Goal: Task Accomplishment & Management: Manage account settings

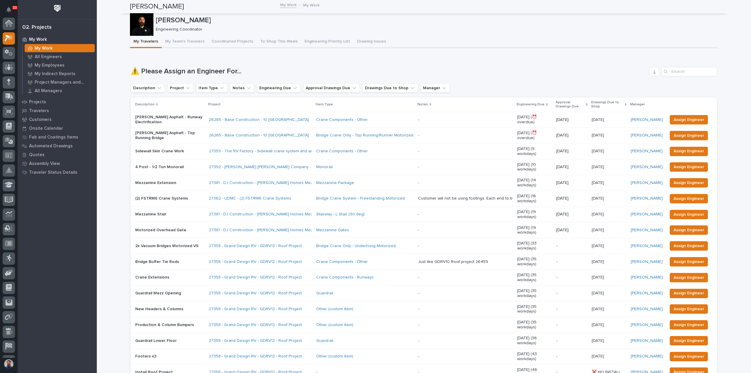
scroll to position [15, 0]
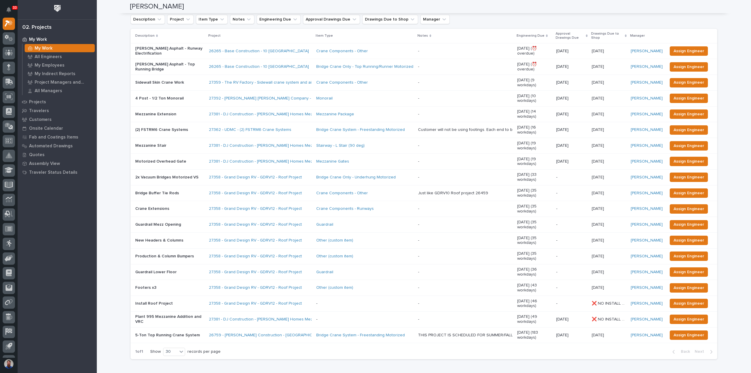
scroll to position [78, 0]
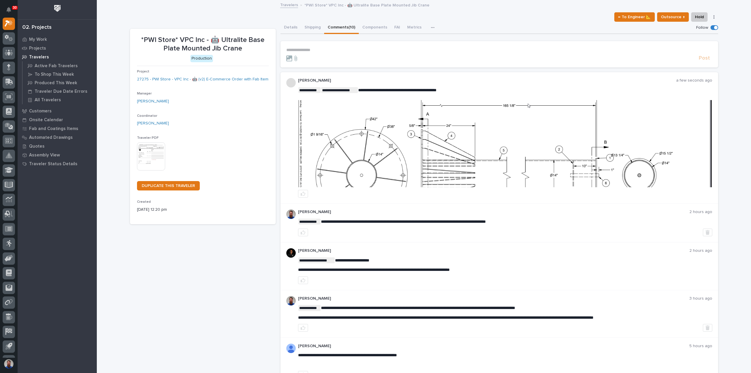
click at [468, 141] on img at bounding box center [504, 143] width 413 height 87
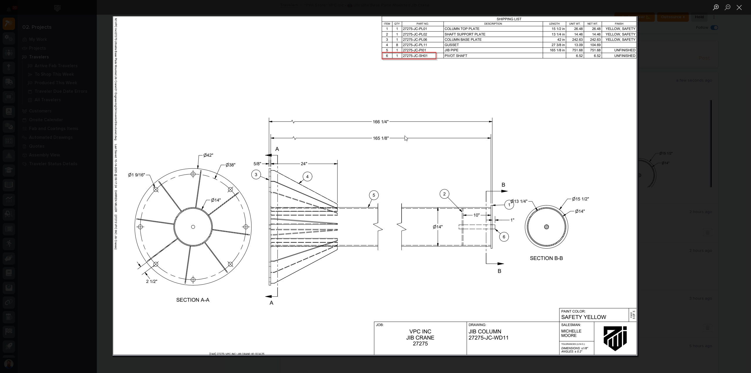
click at [665, 206] on div "Lightbox" at bounding box center [375, 186] width 751 height 373
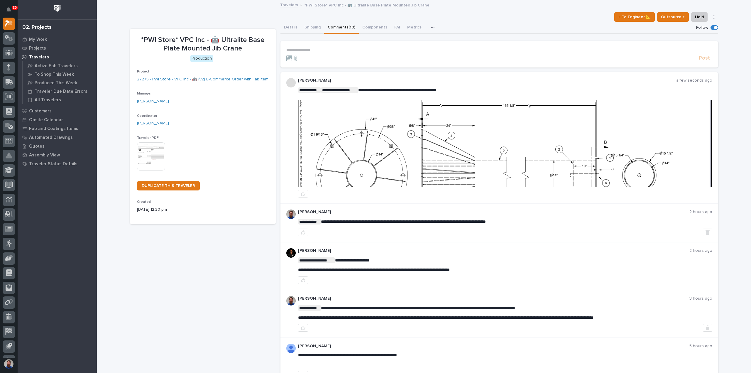
click at [182, 267] on div "*PWI Store* VPC Inc - 🤖 Ultralite Base Plate Mounted Jib Crane Production Proje…" at bounding box center [203, 324] width 146 height 591
drag, startPoint x: 324, startPoint y: 220, endPoint x: 394, endPoint y: 223, distance: 70.2
click at [394, 223] on p "**********" at bounding box center [505, 222] width 414 height 6
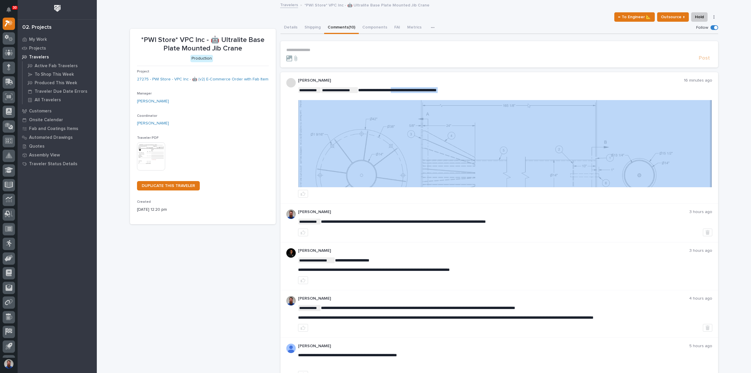
drag, startPoint x: 492, startPoint y: 96, endPoint x: 398, endPoint y: 87, distance: 94.3
click at [400, 87] on div "**********" at bounding box center [505, 138] width 414 height 103
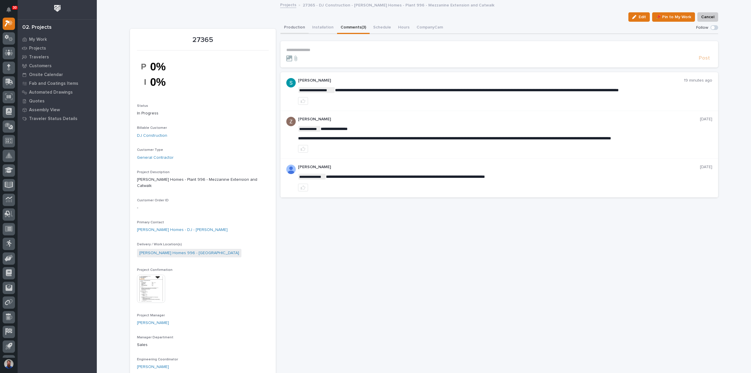
click at [288, 27] on button "Production" at bounding box center [294, 28] width 28 height 12
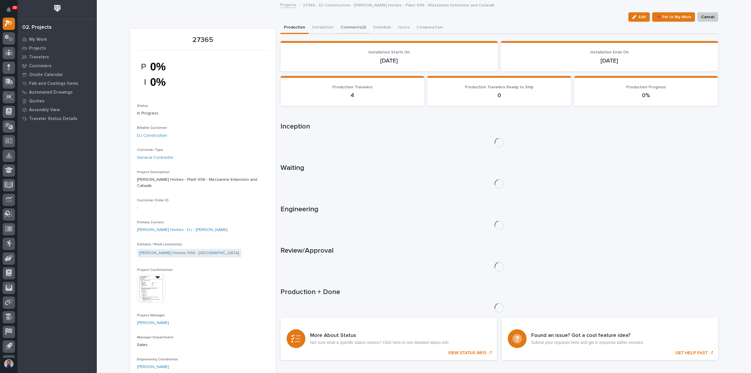
click at [349, 28] on button "Comments (3)" at bounding box center [353, 28] width 33 height 12
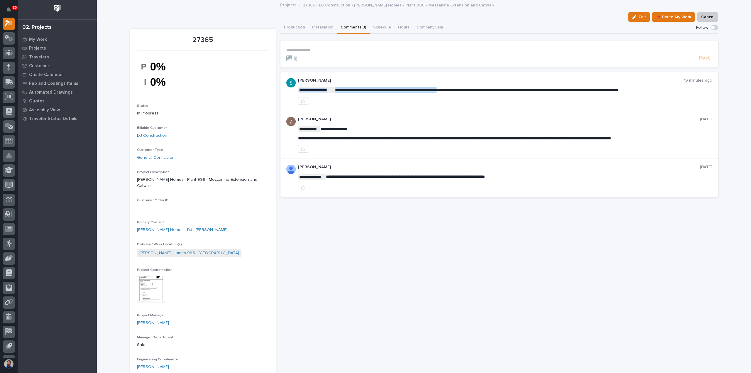
drag, startPoint x: 342, startPoint y: 89, endPoint x: 459, endPoint y: 89, distance: 117.1
click at [459, 89] on span "**********" at bounding box center [477, 90] width 284 height 4
click at [296, 22] on button "Production" at bounding box center [294, 28] width 28 height 12
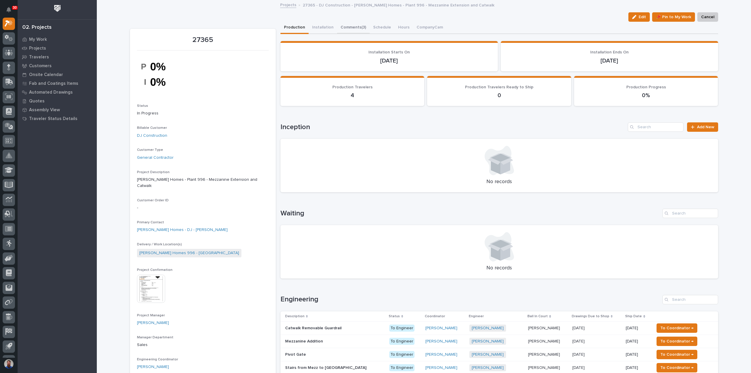
click at [346, 28] on button "Comments (3)" at bounding box center [353, 28] width 33 height 12
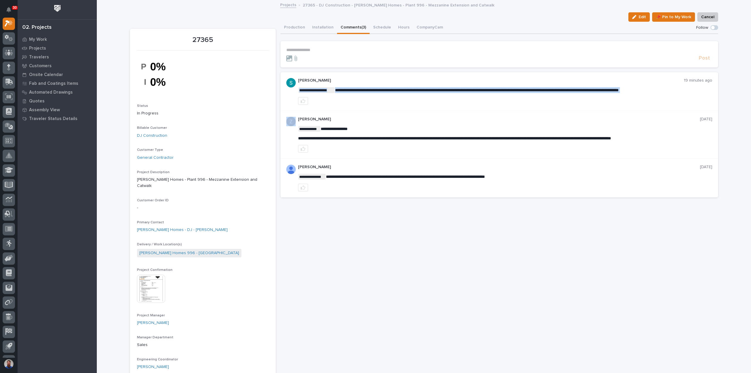
drag, startPoint x: 357, startPoint y: 91, endPoint x: 526, endPoint y: 94, distance: 169.3
click at [526, 94] on div "**********" at bounding box center [505, 91] width 414 height 27
click at [300, 27] on button "Production" at bounding box center [294, 28] width 28 height 12
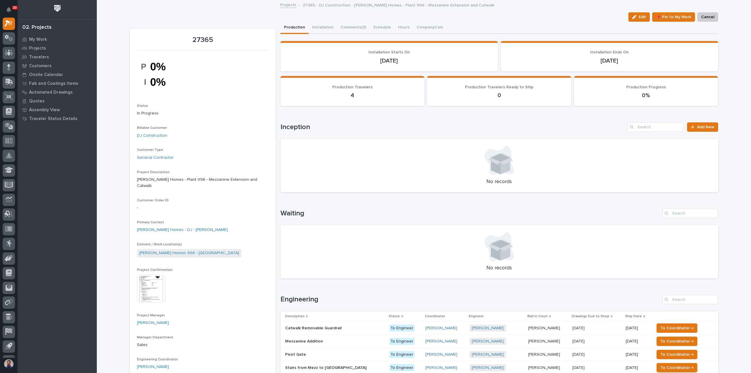
scroll to position [195, 0]
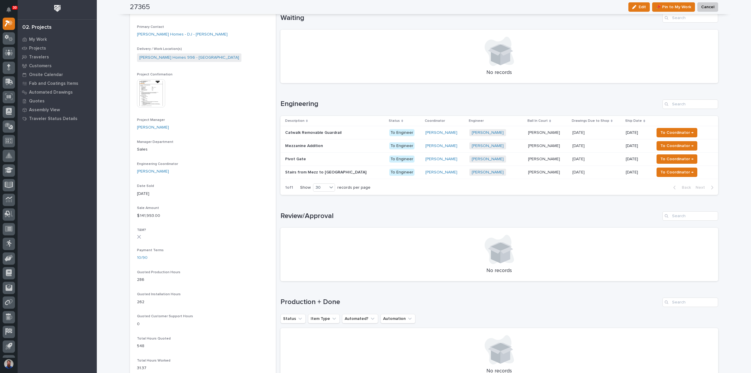
click at [323, 171] on p "Stairs from Mezz to Catwalk" at bounding box center [326, 172] width 82 height 6
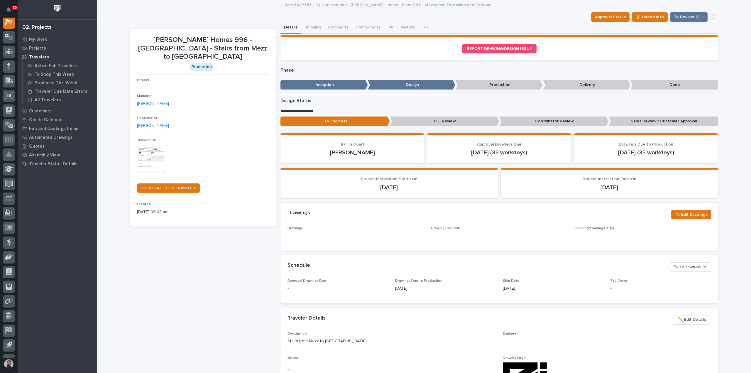
scroll to position [15, 0]
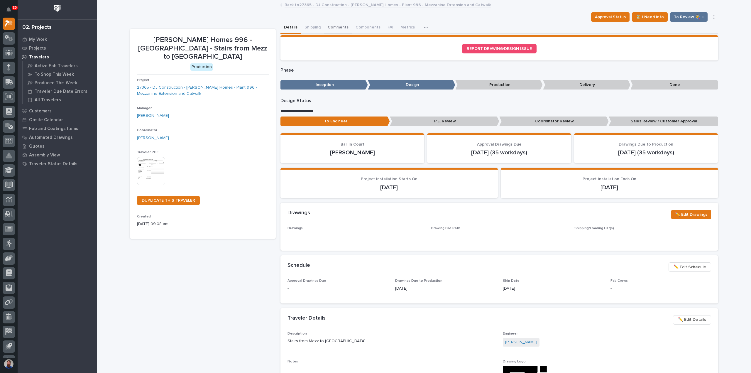
click at [330, 29] on button "Comments" at bounding box center [338, 28] width 28 height 12
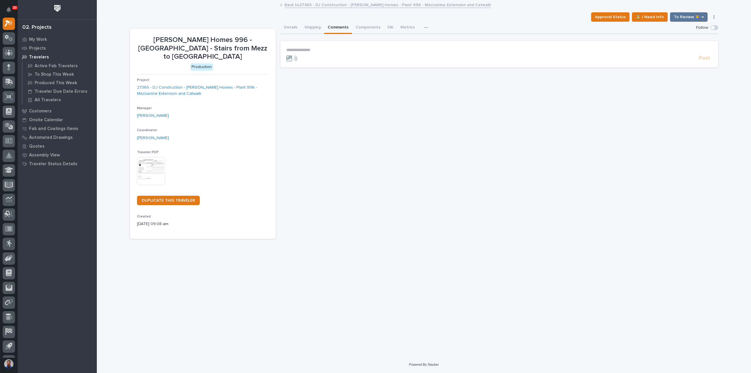
click at [319, 52] on p "**********" at bounding box center [499, 50] width 426 height 5
click at [435, 51] on p "**********" at bounding box center [499, 51] width 426 height 6
click at [705, 61] on span "Post" at bounding box center [704, 61] width 11 height 7
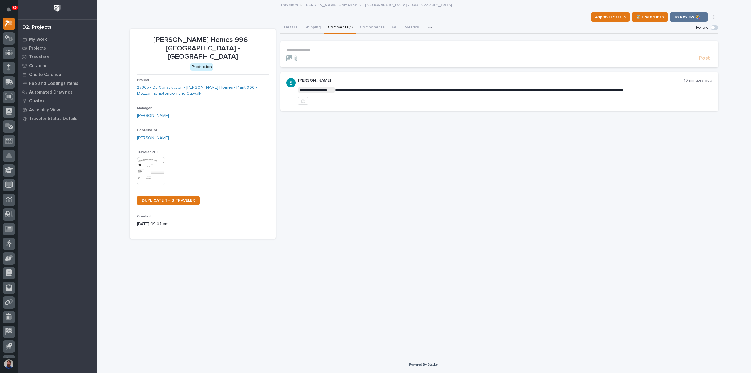
click at [332, 49] on p "**********" at bounding box center [499, 50] width 426 height 5
click at [309, 49] on p "**********" at bounding box center [499, 50] width 426 height 5
click at [319, 50] on p "**********" at bounding box center [499, 50] width 426 height 5
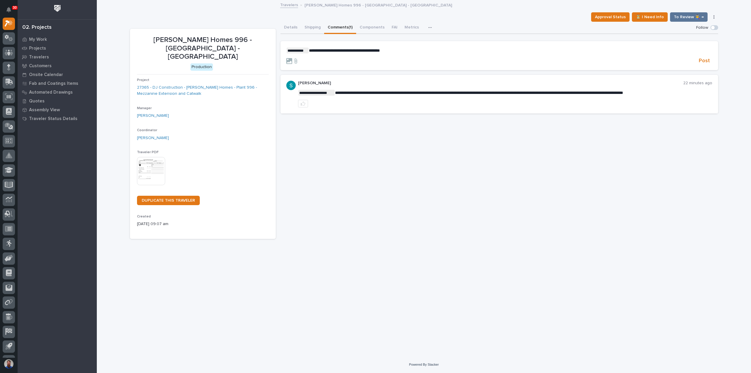
click at [420, 51] on p "**********" at bounding box center [499, 51] width 426 height 6
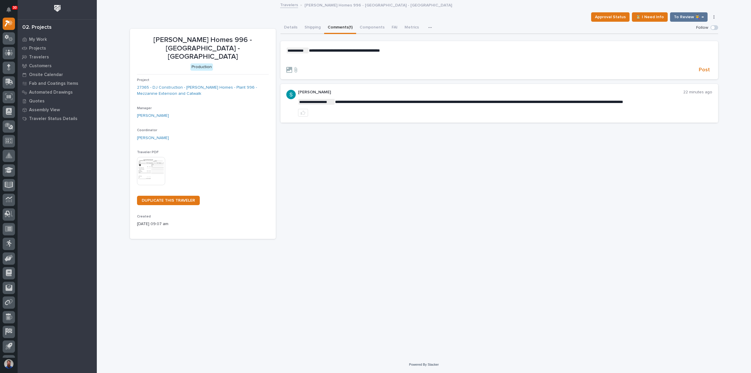
click at [316, 60] on p "﻿" at bounding box center [499, 60] width 426 height 5
click at [706, 70] on span "Post" at bounding box center [704, 70] width 11 height 7
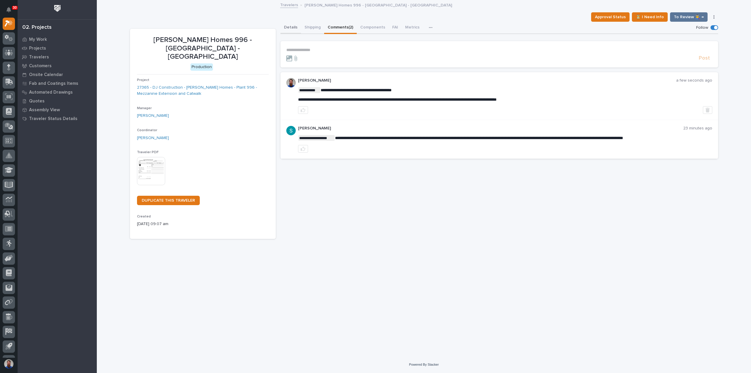
click at [293, 30] on button "Details" at bounding box center [290, 28] width 21 height 12
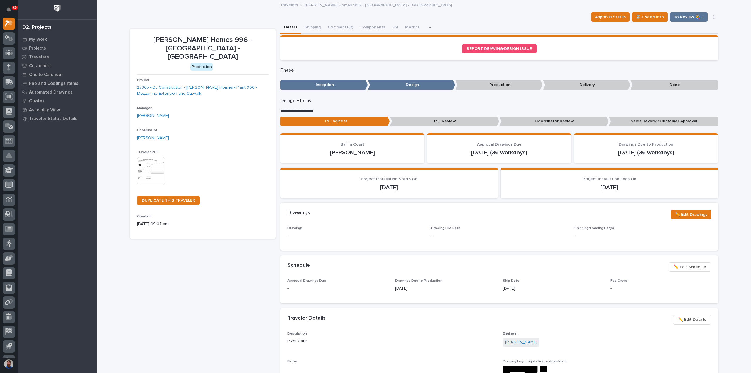
click at [539, 122] on p "Coordinator Review" at bounding box center [553, 121] width 109 height 10
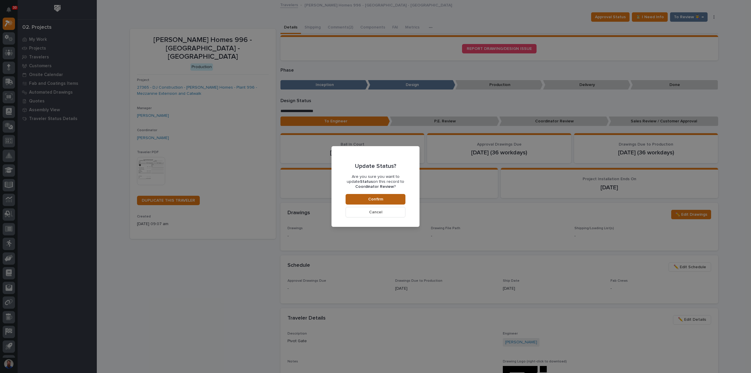
drag, startPoint x: 379, startPoint y: 197, endPoint x: 385, endPoint y: 195, distance: 6.0
click at [379, 198] on span "Confirm" at bounding box center [375, 199] width 15 height 5
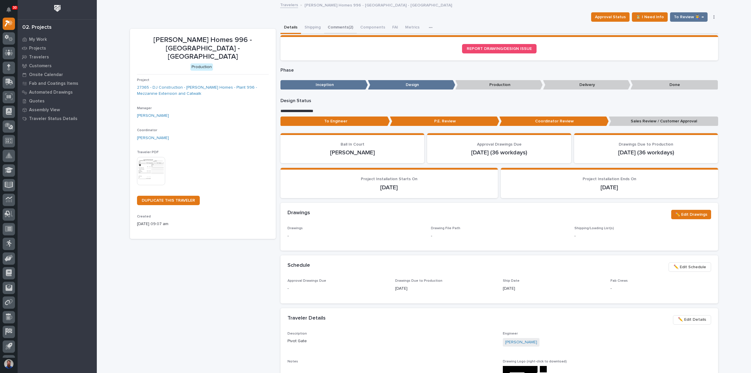
click at [334, 27] on button "Comments (2)" at bounding box center [340, 28] width 33 height 12
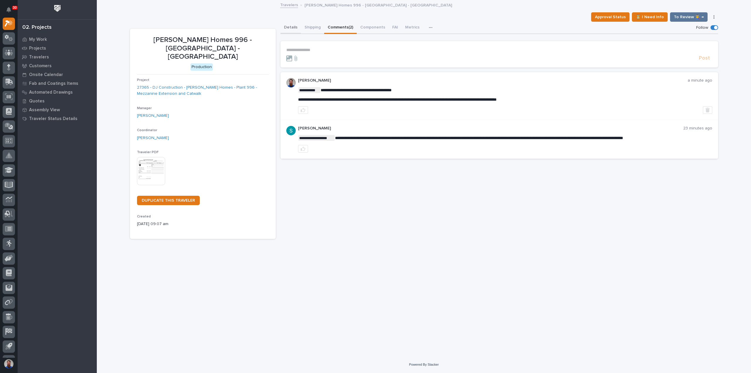
click at [292, 28] on button "Details" at bounding box center [290, 28] width 21 height 12
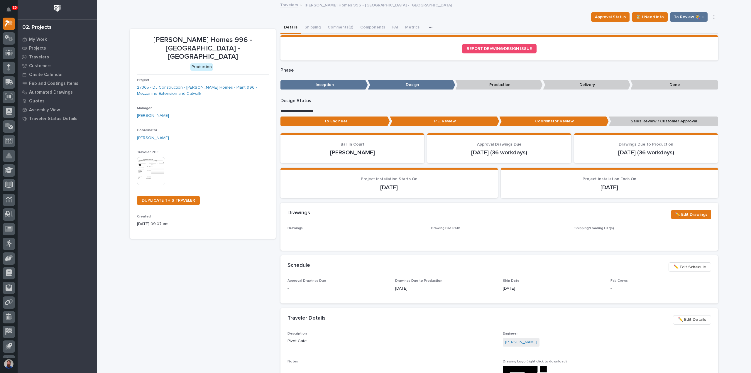
click at [334, 119] on p "To Engineer" at bounding box center [334, 121] width 109 height 10
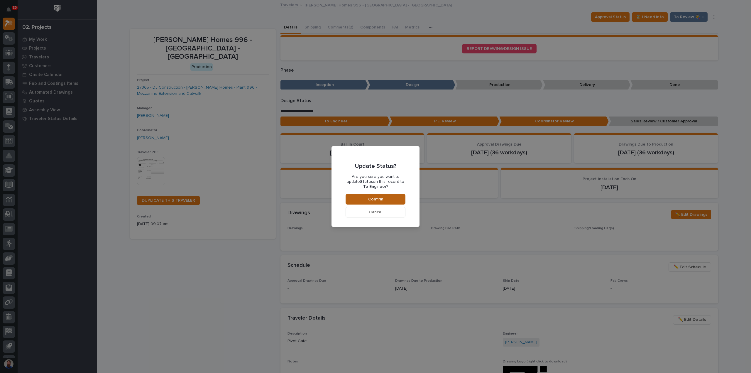
click at [385, 201] on button "Confirm" at bounding box center [376, 199] width 60 height 11
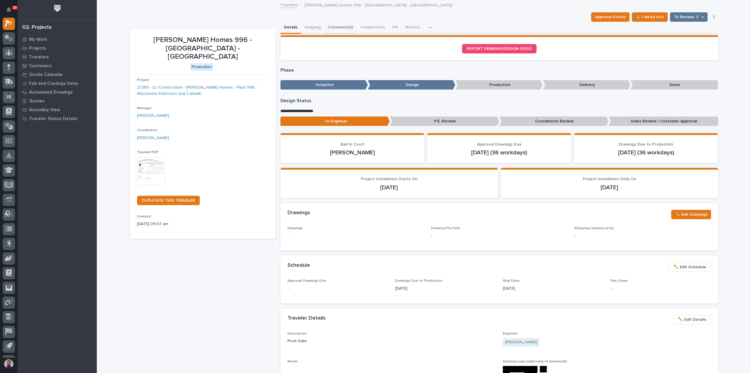
click at [340, 28] on button "Comments (2)" at bounding box center [340, 28] width 33 height 12
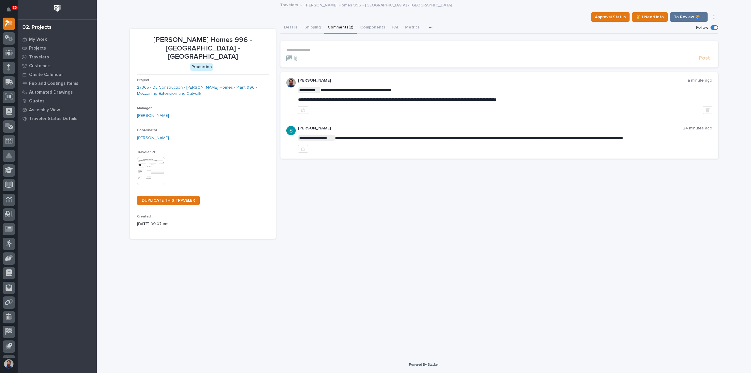
click at [321, 46] on section "**********" at bounding box center [499, 54] width 438 height 26
click at [320, 49] on p "**********" at bounding box center [499, 50] width 426 height 5
click at [315, 51] on p "**********" at bounding box center [499, 50] width 426 height 5
click at [300, 48] on p "**********" at bounding box center [499, 50] width 426 height 5
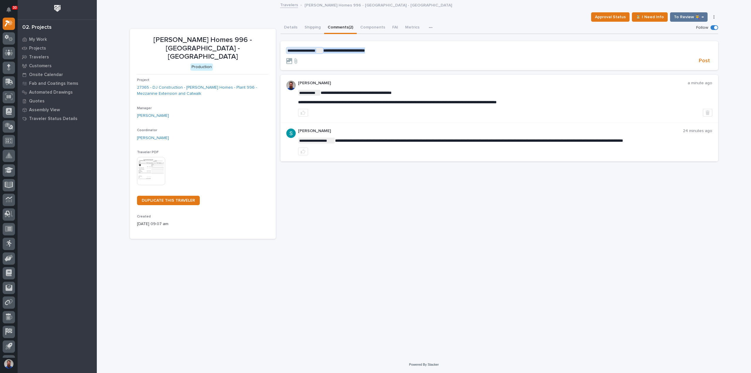
drag, startPoint x: 388, startPoint y: 51, endPoint x: 287, endPoint y: 49, distance: 100.9
click at [287, 49] on p "**********" at bounding box center [499, 51] width 426 height 6
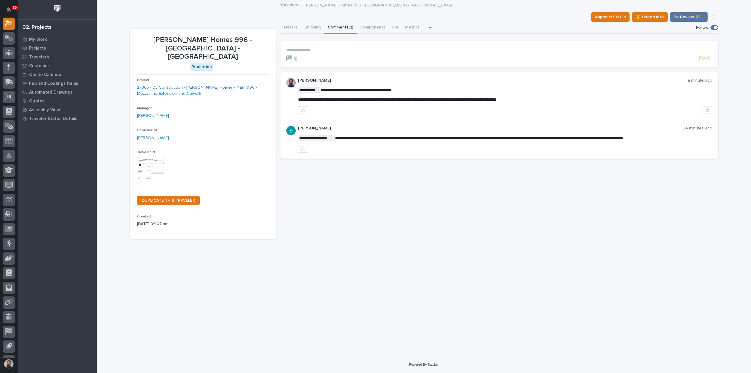
click at [290, 31] on button "Details" at bounding box center [290, 28] width 21 height 12
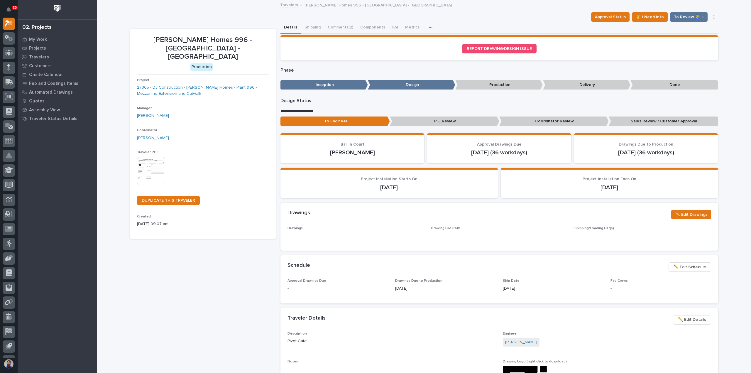
click at [546, 121] on p "Coordinator Review" at bounding box center [553, 121] width 109 height 10
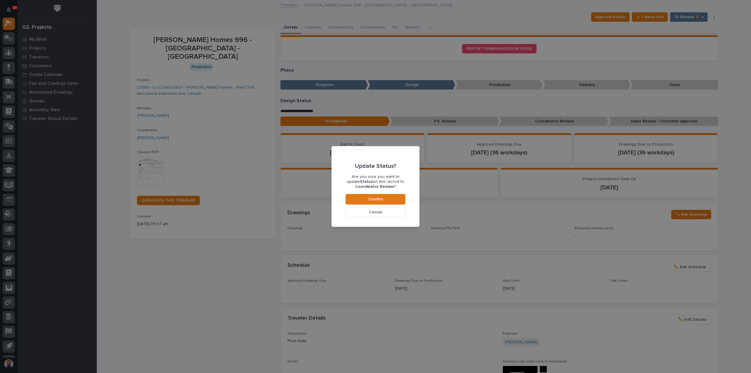
click at [384, 213] on button "Cancel" at bounding box center [376, 212] width 60 height 11
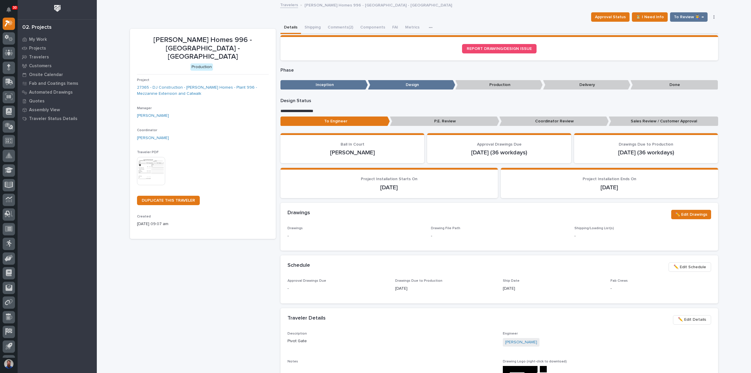
scroll to position [35, 0]
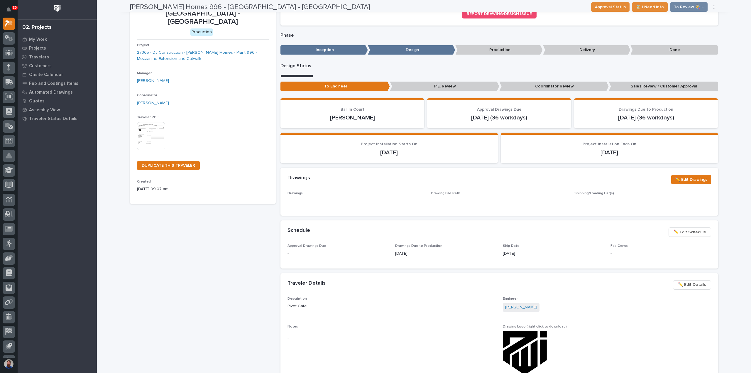
drag, startPoint x: 231, startPoint y: 282, endPoint x: 229, endPoint y: 277, distance: 5.6
click at [231, 280] on div "DJ - Clayton Homes 996 - South Plant - Pivot Gate Production Project 27365 - DJ…" at bounding box center [203, 278] width 146 height 569
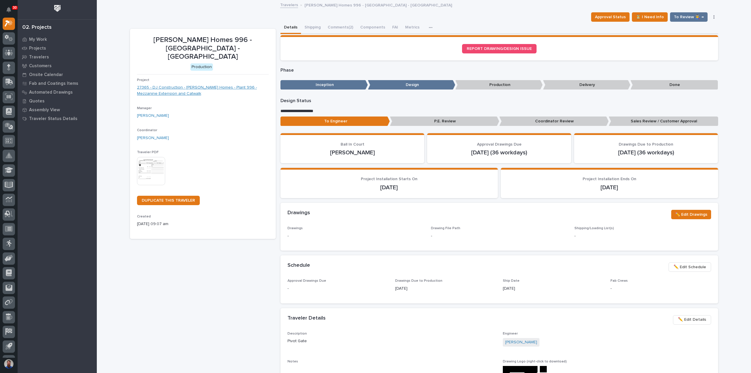
click at [217, 84] on link "27365 - DJ Construction - Clayton Homes - Plant 996 - Mezzanine Extension and C…" at bounding box center [203, 90] width 132 height 12
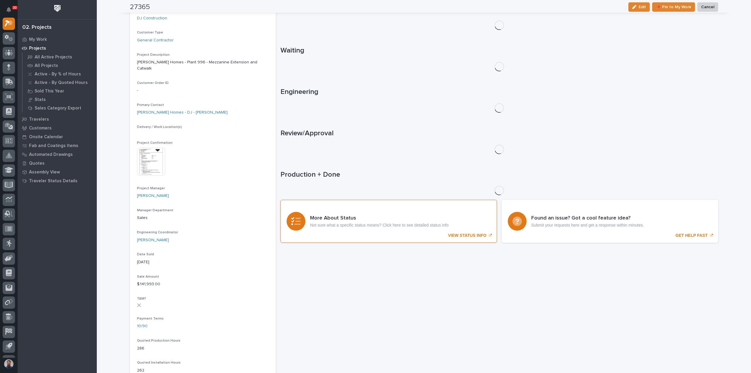
scroll to position [122, 0]
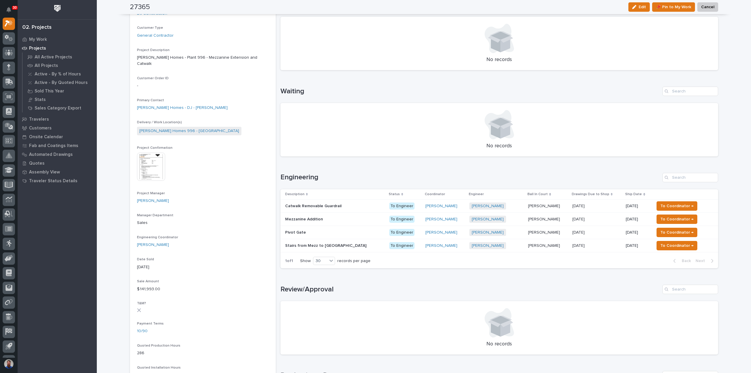
click at [502, 246] on div "Sid Pareek + 0" at bounding box center [496, 245] width 54 height 7
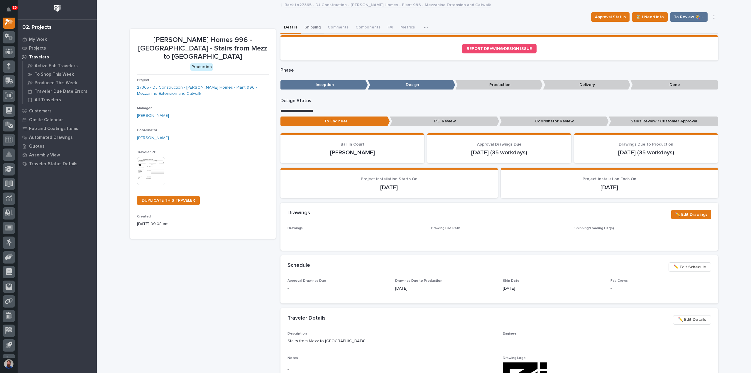
scroll to position [15, 0]
click at [332, 28] on button "Comments" at bounding box center [338, 28] width 28 height 12
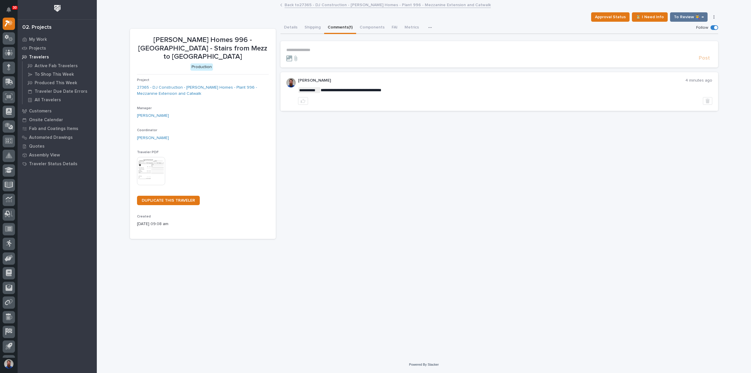
click at [317, 48] on p "**********" at bounding box center [499, 50] width 426 height 5
click at [294, 24] on button "Details" at bounding box center [290, 28] width 21 height 12
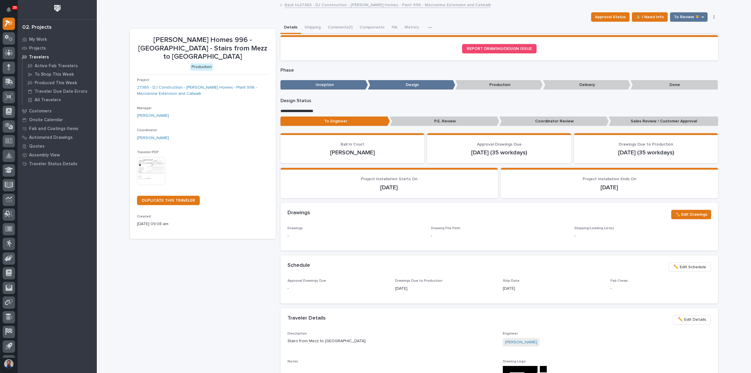
click at [572, 122] on p "Coordinator Review" at bounding box center [553, 121] width 109 height 10
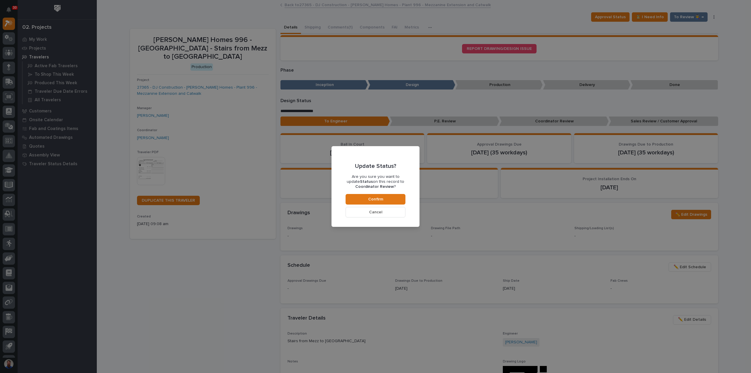
click at [395, 215] on button "Cancel" at bounding box center [376, 212] width 60 height 11
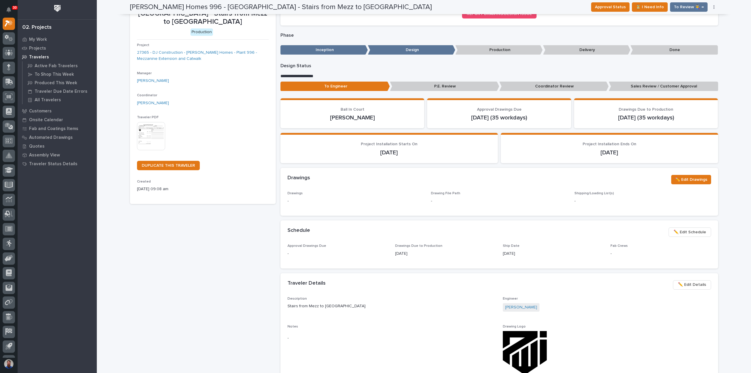
click at [225, 286] on div "DJ - Clayton Homes 996 - South Plant - Stairs from Mezz to Catwalk Production P…" at bounding box center [203, 278] width 146 height 569
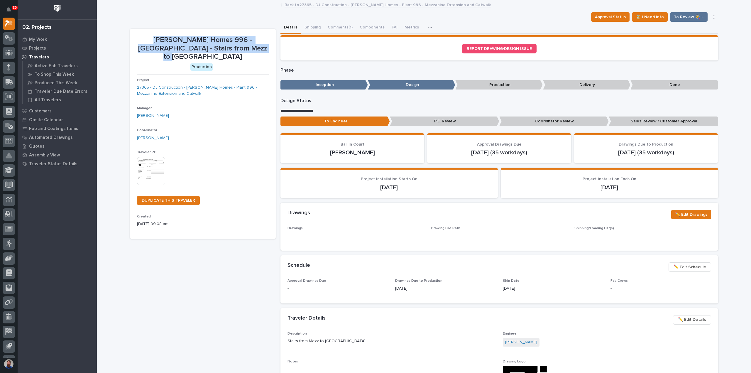
drag, startPoint x: 134, startPoint y: 37, endPoint x: 249, endPoint y: 50, distance: 115.7
click at [249, 50] on p "DJ - Clayton Homes 996 - South Plant - Stairs from Mezz to Catwalk" at bounding box center [203, 48] width 132 height 25
drag, startPoint x: 251, startPoint y: 48, endPoint x: 137, endPoint y: 37, distance: 113.9
click at [138, 37] on p "DJ - Clayton Homes 996 - South Plant - Stairs from Mezz to Catwalk" at bounding box center [203, 48] width 132 height 25
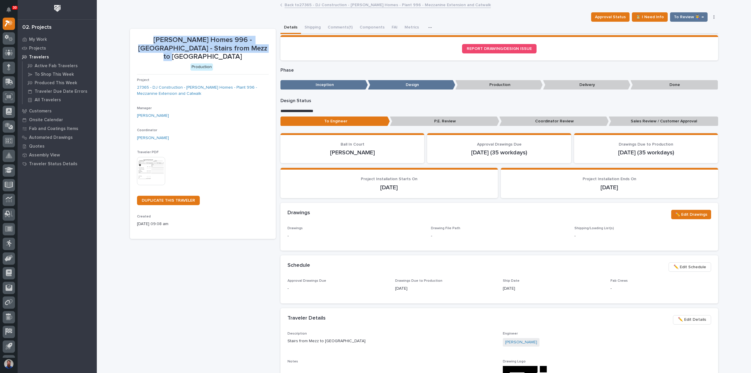
click at [137, 37] on p "DJ - Clayton Homes 996 - South Plant - Stairs from Mezz to Catwalk" at bounding box center [203, 48] width 132 height 25
drag, startPoint x: 144, startPoint y: 40, endPoint x: 256, endPoint y: 49, distance: 112.4
click at [256, 49] on p "DJ - Clayton Homes 996 - South Plant - Stairs from Mezz to Catwalk" at bounding box center [203, 48] width 132 height 25
click at [249, 50] on p "DJ - Clayton Homes 996 - South Plant - Stairs from Mezz to Catwalk" at bounding box center [203, 48] width 132 height 25
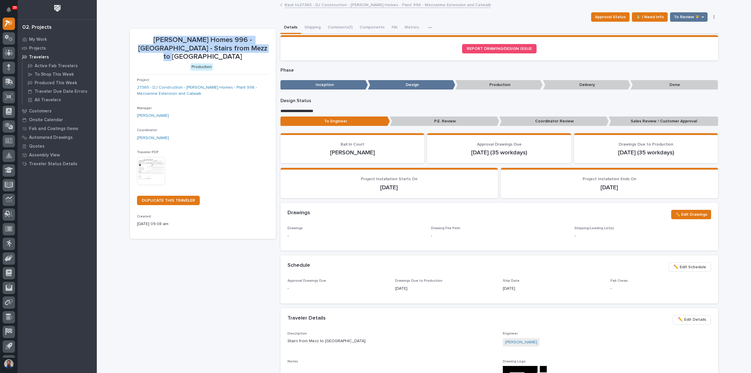
drag, startPoint x: 252, startPoint y: 48, endPoint x: 138, endPoint y: 36, distance: 114.4
click at [138, 36] on p "DJ - Clayton Homes 996 - South Plant - Stairs from Mezz to Catwalk" at bounding box center [203, 48] width 132 height 25
click at [336, 25] on button "Comments (1)" at bounding box center [340, 28] width 32 height 12
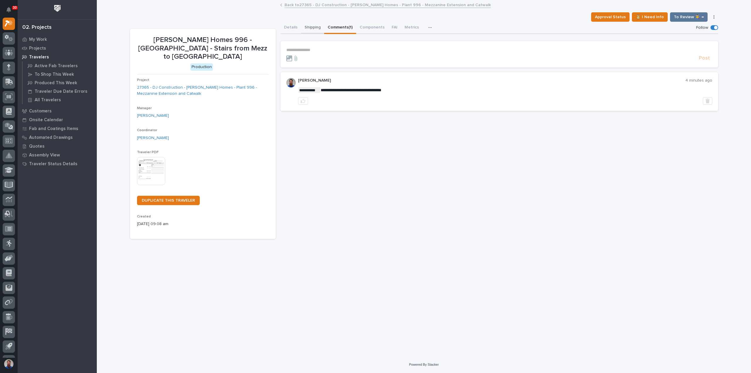
click at [290, 25] on button "Details" at bounding box center [290, 28] width 21 height 12
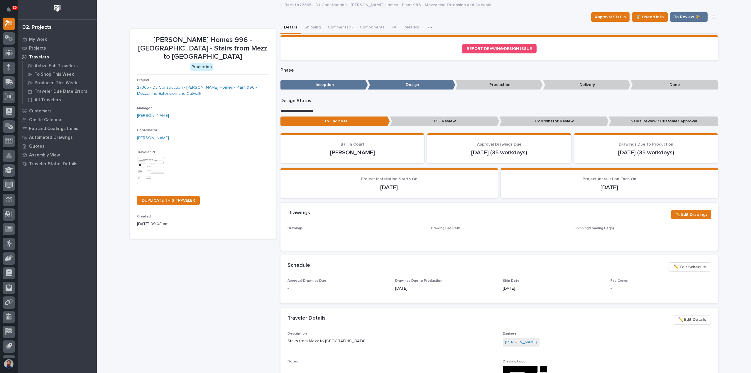
click at [153, 281] on div "DJ - Clayton Homes 996 - South Plant - Stairs from Mezz to Catwalk Production P…" at bounding box center [203, 313] width 146 height 569
click at [343, 28] on button "Comments (1)" at bounding box center [340, 28] width 32 height 12
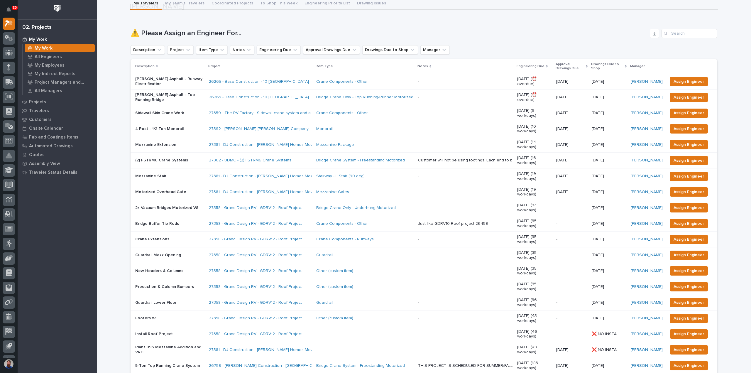
scroll to position [117, 0]
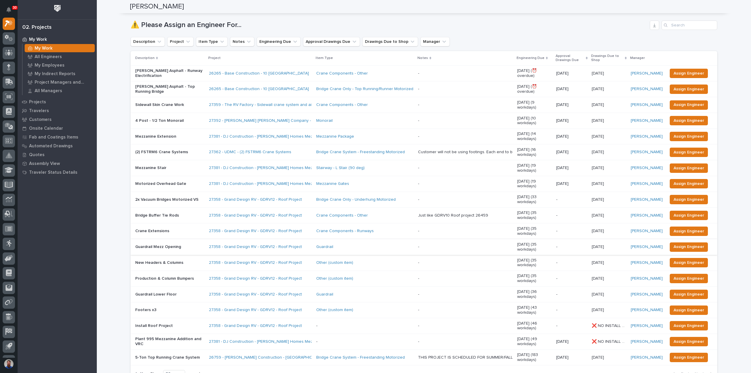
scroll to position [0, 0]
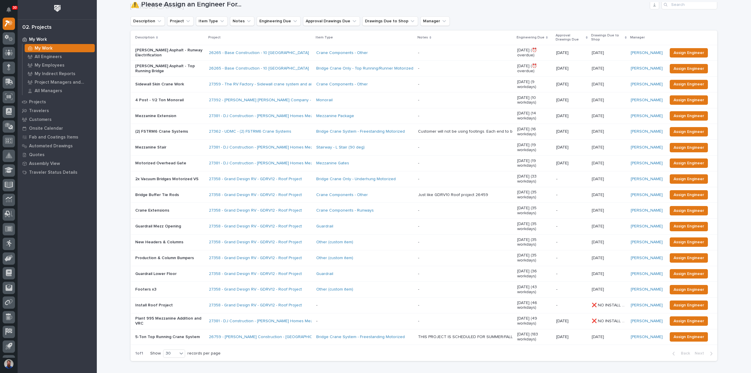
scroll to position [117, 0]
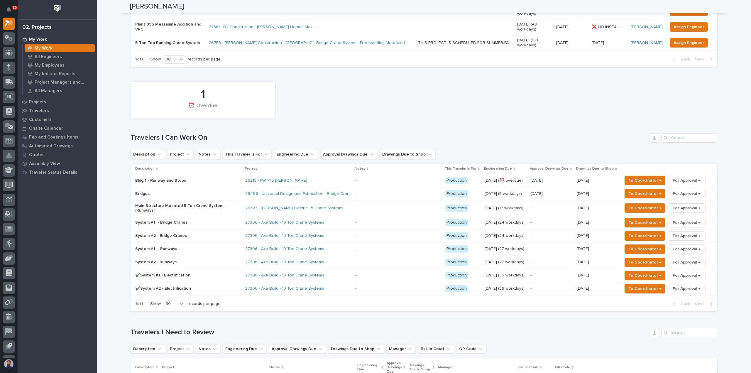
scroll to position [391, 0]
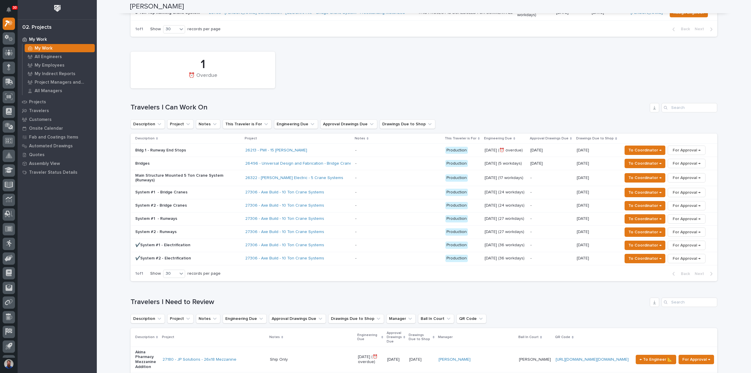
drag, startPoint x: 123, startPoint y: 261, endPoint x: 206, endPoint y: 268, distance: 82.7
click at [206, 286] on div "Loading... Saving… Travelers I Need to Review Description Project Notes Enginee…" at bounding box center [424, 375] width 587 height 179
click at [226, 286] on div "Loading... Saving… Travelers I Need to Review Description Project Notes Enginee…" at bounding box center [424, 375] width 587 height 179
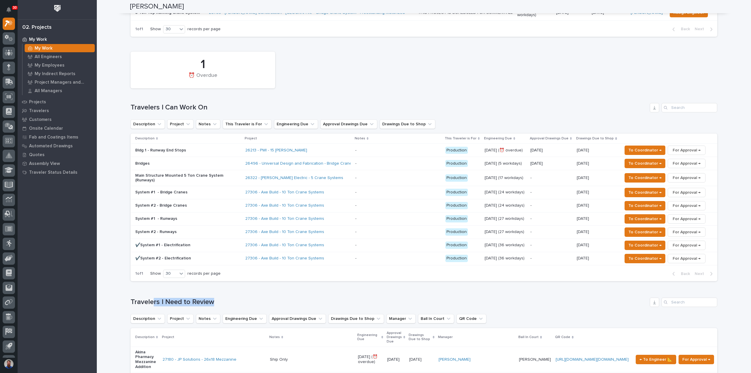
drag, startPoint x: 152, startPoint y: 269, endPoint x: 135, endPoint y: 269, distance: 16.7
click at [135, 286] on div "Loading... Saving… Travelers I Need to Review Description Project Notes Enginee…" at bounding box center [424, 375] width 587 height 179
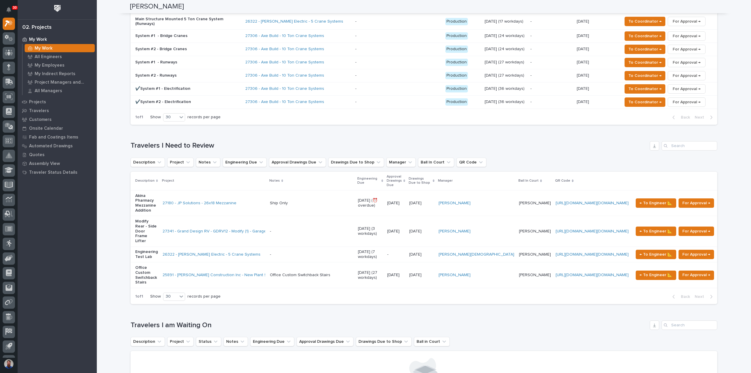
drag, startPoint x: 226, startPoint y: 273, endPoint x: 144, endPoint y: 273, distance: 82.2
click at [144, 309] on div "Loading... Saving… Travelers I am Waiting On Description Project Status Notes E…" at bounding box center [424, 359] width 587 height 100
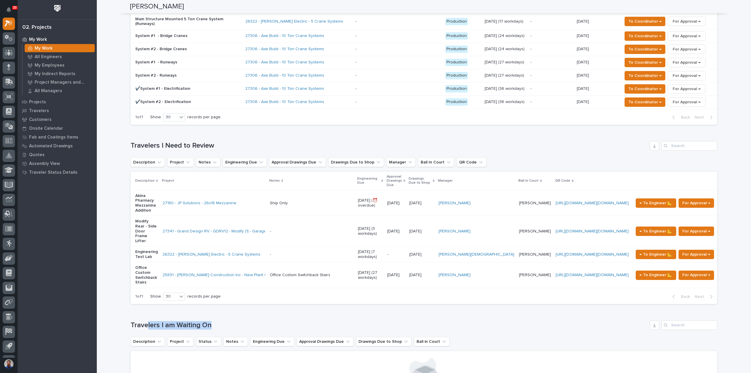
click at [144, 309] on div "Loading... Saving… Travelers I am Waiting On Description Project Status Notes E…" at bounding box center [424, 359] width 587 height 100
click at [217, 276] on div "Loading... Saving… Loading... Saving… [PERSON_NAME] [PERSON_NAME] Engineering C…" at bounding box center [424, 373] width 594 height 1841
click at [217, 321] on h1 "Travelers I am Waiting On" at bounding box center [389, 325] width 517 height 9
click at [228, 309] on div "Loading... Saving… Travelers I am Waiting On Description Project Status Notes E…" at bounding box center [424, 359] width 587 height 100
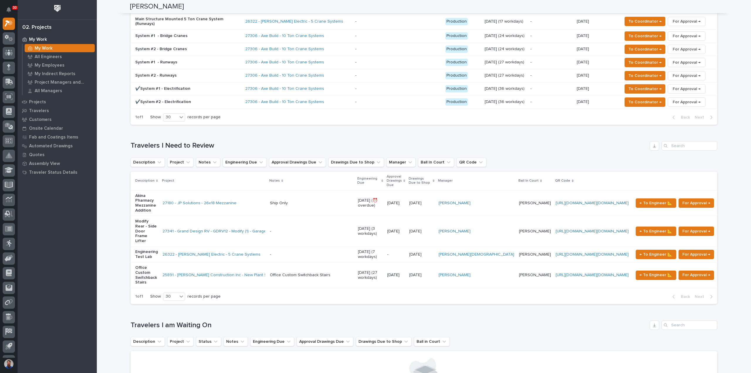
click at [237, 263] on div "Loading... Saving… Travelers I Need to Review Description Project Notes Enginee…" at bounding box center [424, 218] width 587 height 179
click at [221, 309] on div "Loading... Saving… Travelers I am Waiting On Description Project Status Notes E…" at bounding box center [424, 359] width 587 height 100
drag, startPoint x: 175, startPoint y: 274, endPoint x: 114, endPoint y: 279, distance: 60.9
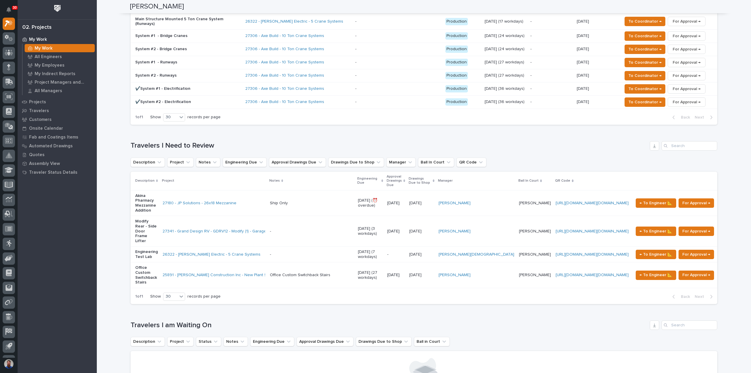
drag, startPoint x: 113, startPoint y: 274, endPoint x: 213, endPoint y: 275, distance: 99.8
click at [213, 309] on div "Loading... Saving… Travelers I am Waiting On Description Project Status Notes E…" at bounding box center [424, 359] width 587 height 100
drag, startPoint x: 178, startPoint y: 273, endPoint x: 104, endPoint y: 273, distance: 73.6
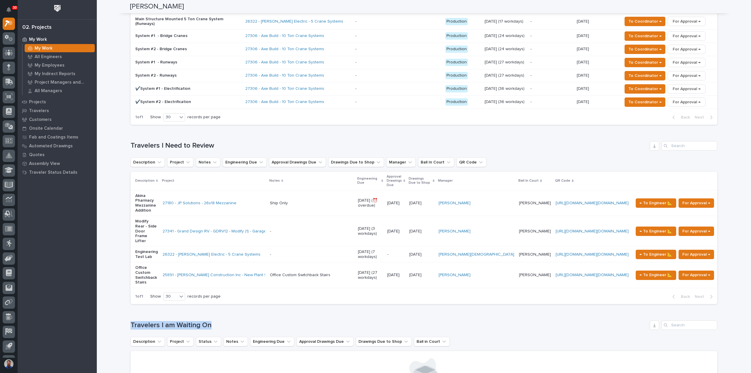
drag, startPoint x: 97, startPoint y: 271, endPoint x: 215, endPoint y: 275, distance: 118.6
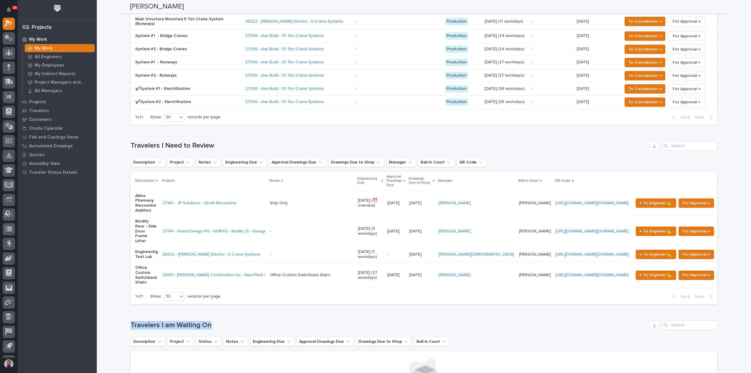
click at [215, 320] on div "Travelers I am Waiting On" at bounding box center [424, 324] width 587 height 9
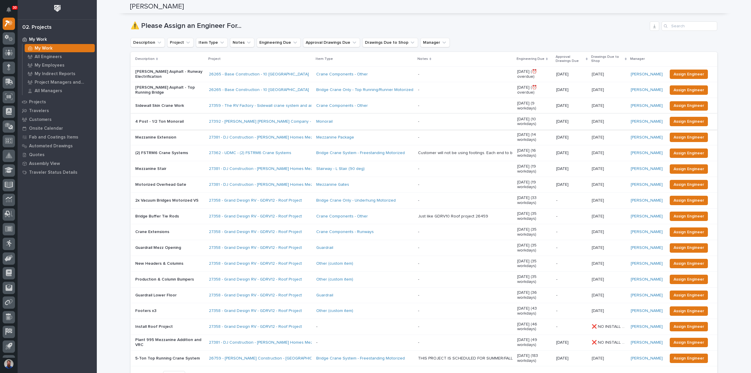
scroll to position [0, 0]
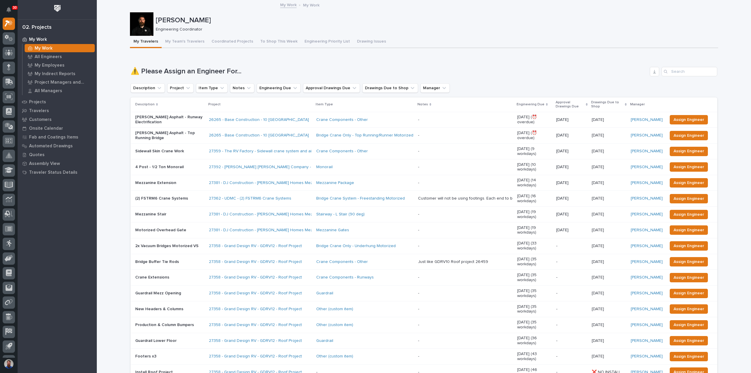
click at [275, 35] on div "Weston Hochstetler Engineering Coordinator" at bounding box center [424, 23] width 588 height 23
click at [276, 37] on button "To Shop This Week" at bounding box center [279, 42] width 44 height 12
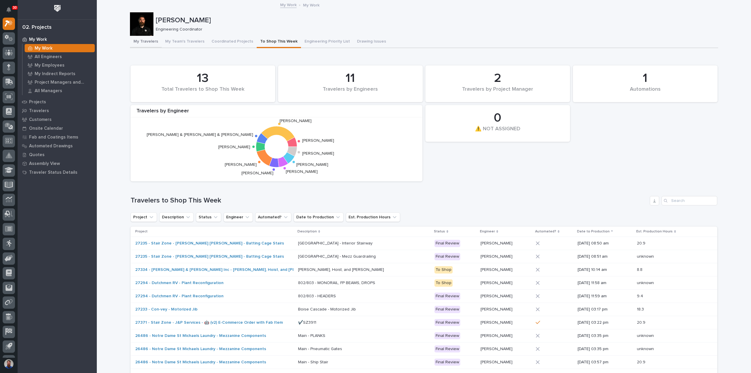
click at [153, 42] on button "My Travelers" at bounding box center [146, 42] width 32 height 12
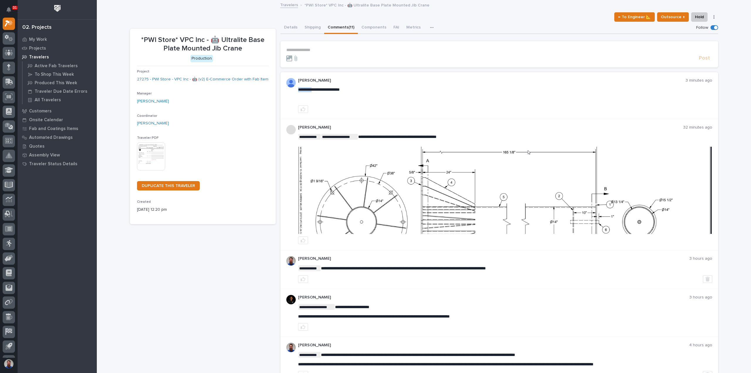
click at [308, 89] on span "**********" at bounding box center [319, 89] width 42 height 4
drag, startPoint x: 354, startPoint y: 94, endPoint x: 386, endPoint y: 96, distance: 32.6
click at [354, 94] on div "**********" at bounding box center [505, 94] width 414 height 14
click at [368, 95] on div "**********" at bounding box center [505, 94] width 414 height 14
click at [402, 132] on div "**********" at bounding box center [505, 184] width 414 height 119
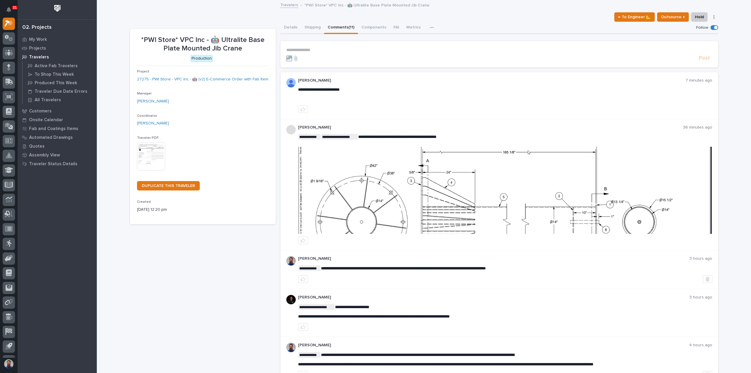
click at [408, 136] on span "**********" at bounding box center [397, 137] width 78 height 4
click at [402, 77] on div "**********" at bounding box center [499, 95] width 438 height 47
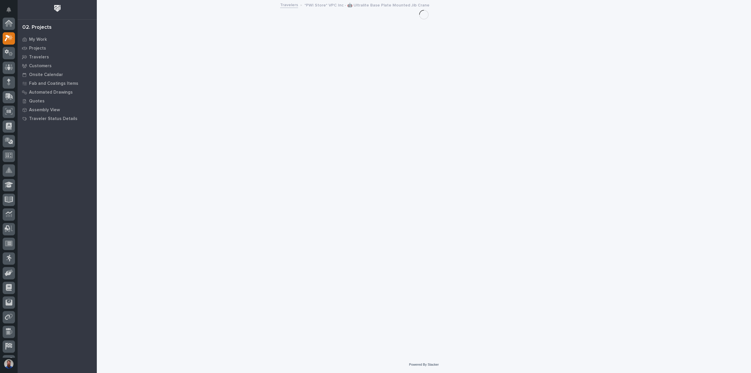
scroll to position [15, 0]
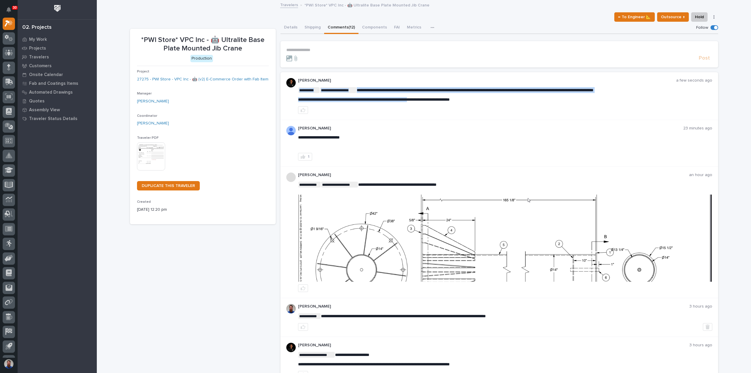
drag, startPoint x: 390, startPoint y: 89, endPoint x: 433, endPoint y: 94, distance: 43.4
click at [434, 94] on div "**********" at bounding box center [505, 94] width 414 height 15
click at [449, 94] on div "**********" at bounding box center [505, 94] width 414 height 15
drag, startPoint x: 489, startPoint y: 97, endPoint x: 493, endPoint y: 98, distance: 4.1
click at [489, 97] on p "**********" at bounding box center [505, 99] width 414 height 5
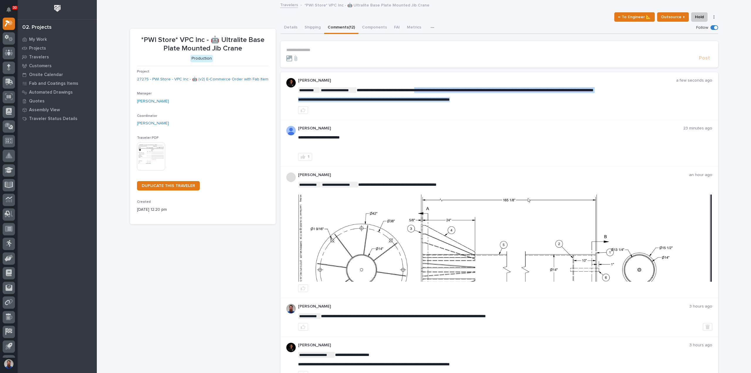
drag, startPoint x: 474, startPoint y: 95, endPoint x: 422, endPoint y: 89, distance: 51.7
click at [423, 89] on div "**********" at bounding box center [505, 94] width 414 height 15
click at [422, 89] on span "**********" at bounding box center [475, 90] width 237 height 4
drag, startPoint x: 514, startPoint y: 99, endPoint x: 442, endPoint y: 92, distance: 72.0
click at [443, 92] on div "**********" at bounding box center [505, 94] width 414 height 15
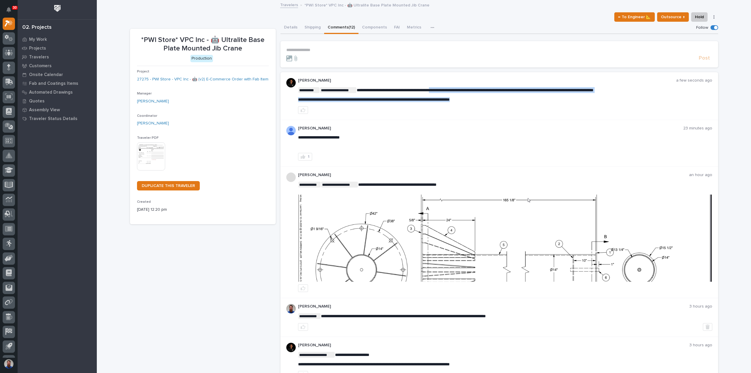
click at [442, 92] on p "**********" at bounding box center [505, 90] width 414 height 6
click at [518, 100] on p "**********" at bounding box center [505, 99] width 414 height 5
drag, startPoint x: 472, startPoint y: 99, endPoint x: 296, endPoint y: 101, distance: 176.0
click at [298, 101] on p "**********" at bounding box center [505, 99] width 414 height 5
copy span "**********"
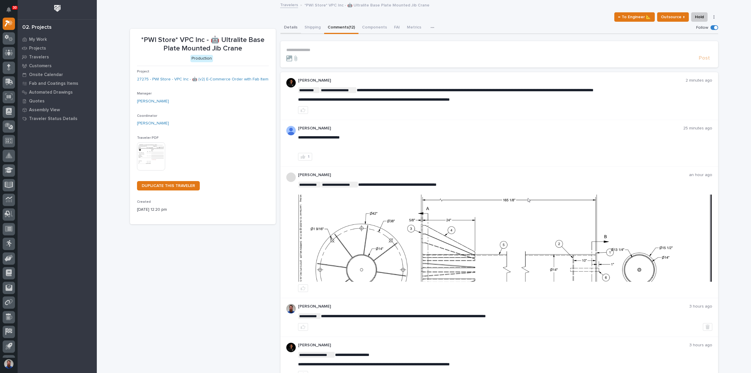
click at [292, 28] on button "Details" at bounding box center [290, 28] width 21 height 12
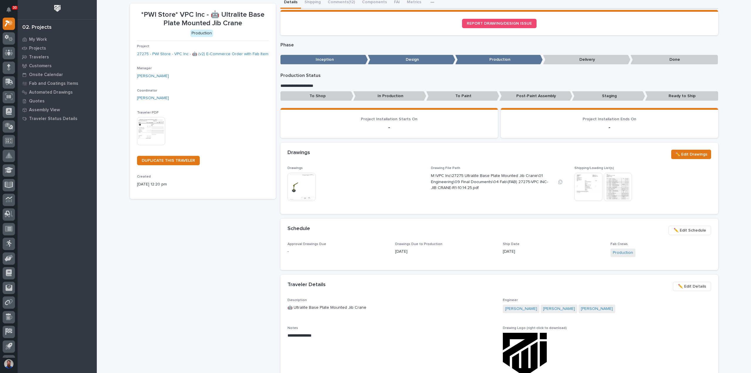
scroll to position [39, 0]
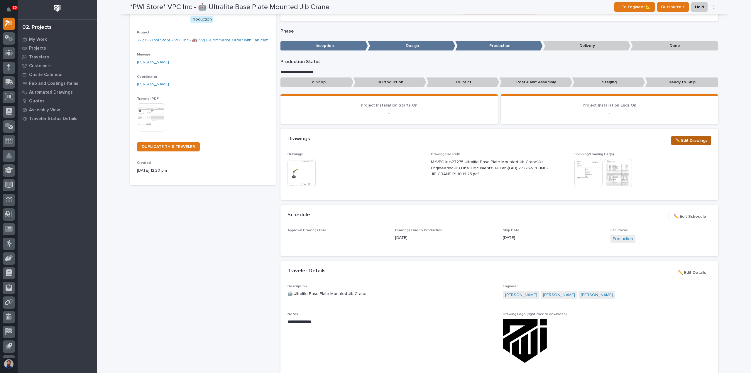
click at [686, 138] on span "✏️ Edit Drawings" at bounding box center [691, 140] width 32 height 7
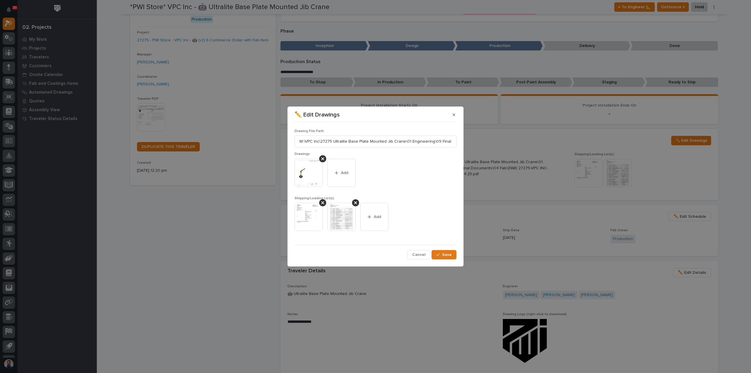
click at [323, 158] on icon at bounding box center [322, 158] width 3 height 3
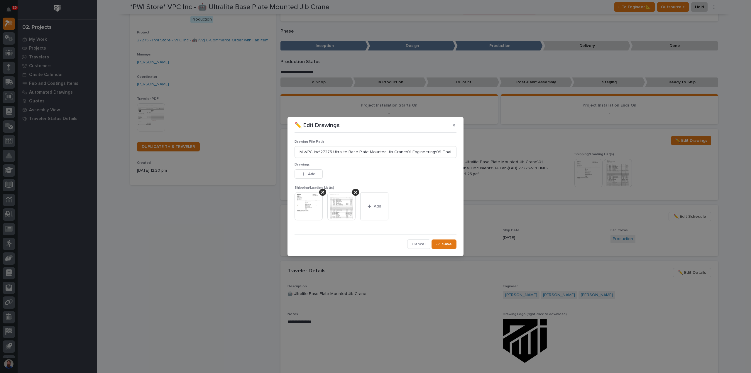
click at [310, 169] on button "Add" at bounding box center [309, 173] width 28 height 9
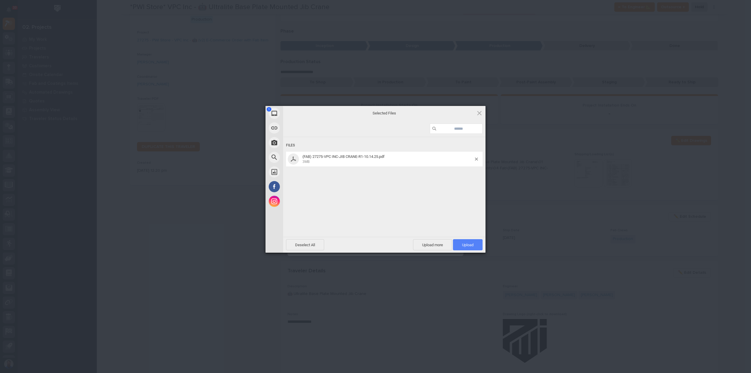
click at [466, 246] on span "Upload 1" at bounding box center [467, 245] width 11 height 4
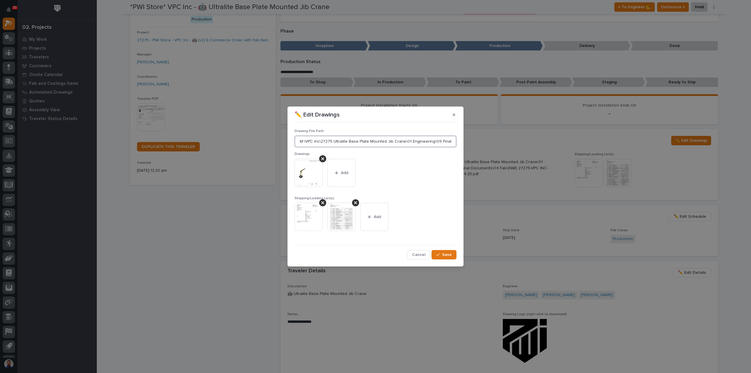
click at [302, 143] on input "M:\VPC Inc\27275 Ultralite Base Plate Mounted Jib Crane\01 Engineering\09 Final…" at bounding box center [376, 142] width 162 height 12
drag, startPoint x: 301, startPoint y: 142, endPoint x: 547, endPoint y: 156, distance: 246.3
click at [537, 143] on div "✏️ Edit Drawings Drawing File Path M:\VPC Inc\27275 Ultralite Base Plate Mounte…" at bounding box center [375, 186] width 751 height 373
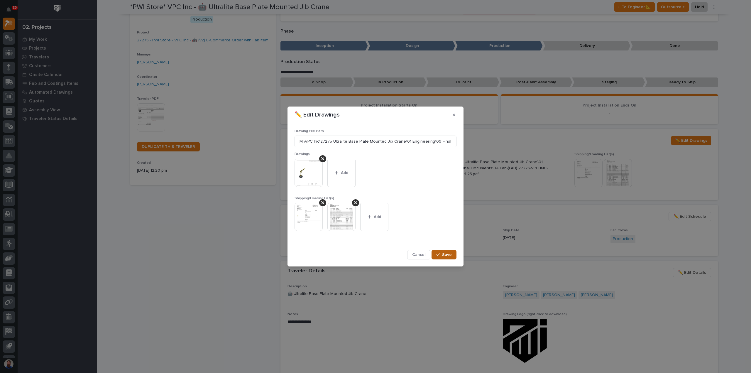
click at [451, 257] on span "Save" at bounding box center [447, 254] width 10 height 5
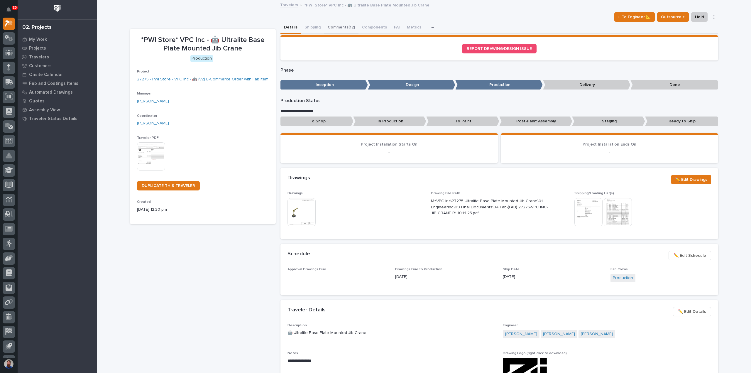
click at [341, 26] on button "Comments (12)" at bounding box center [341, 28] width 34 height 12
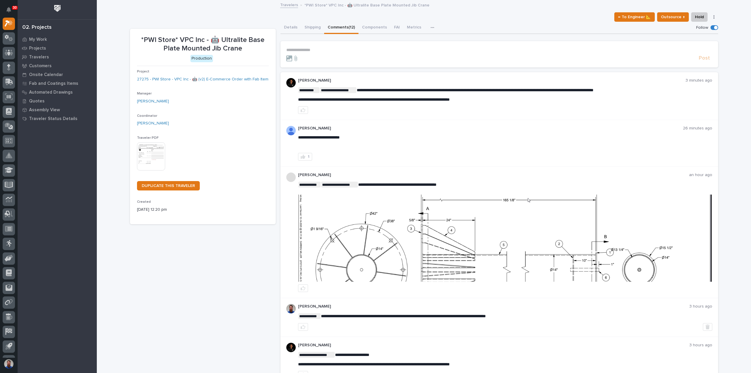
click at [312, 50] on p "**********" at bounding box center [499, 50] width 426 height 5
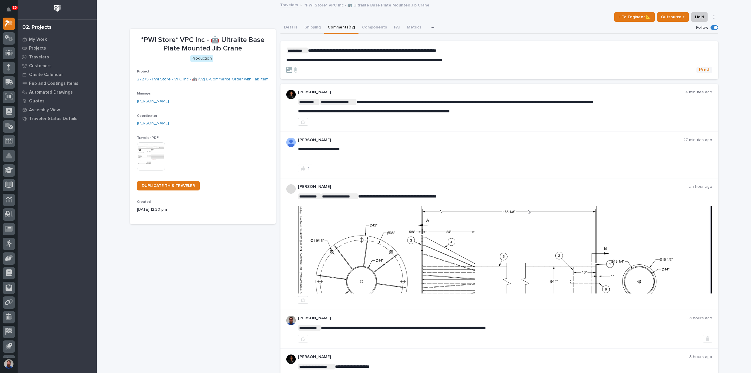
click at [701, 69] on span "Post" at bounding box center [704, 70] width 11 height 7
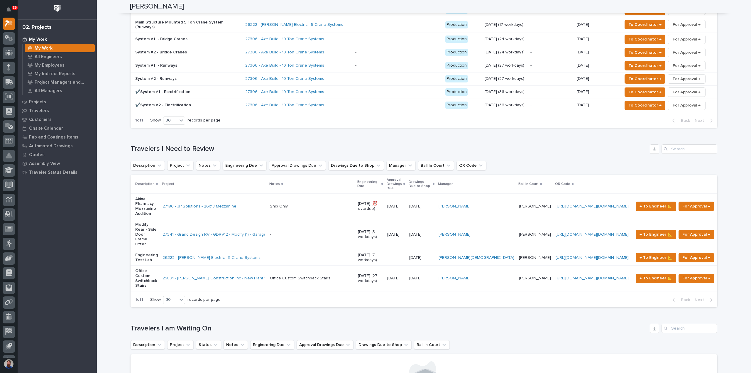
scroll to position [508, 0]
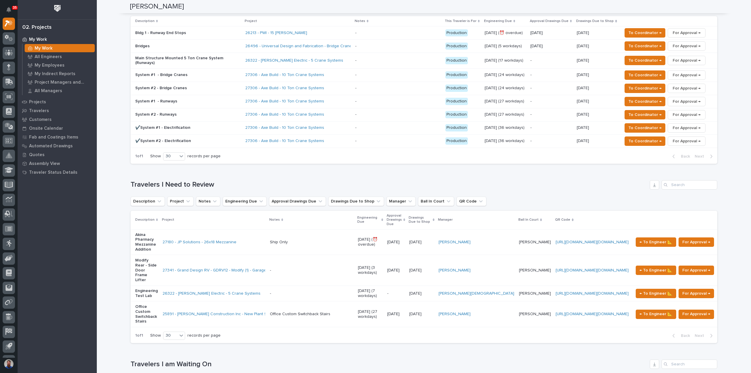
drag, startPoint x: 152, startPoint y: 155, endPoint x: 269, endPoint y: 154, distance: 116.8
click at [269, 168] on div "Loading... Saving… Travelers I Need to Review Description Project Notes Enginee…" at bounding box center [424, 257] width 587 height 179
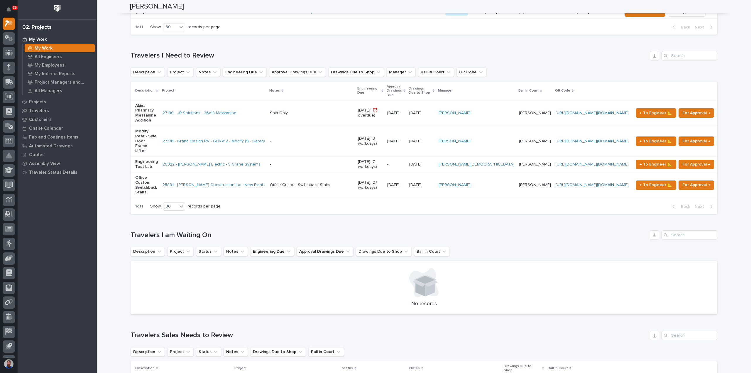
scroll to position [704, 0]
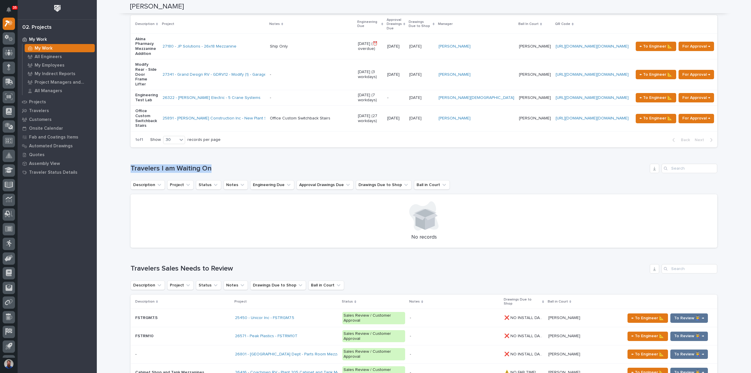
drag, startPoint x: 250, startPoint y: 121, endPoint x: 280, endPoint y: 121, distance: 30.5
click at [280, 121] on div "Loading... Saving… Loading... Saving… Weston Hochstetler Weston Hochstetler Eng…" at bounding box center [424, 223] width 654 height 1855
click at [280, 164] on h1 "Travelers I am Waiting On" at bounding box center [389, 168] width 517 height 9
drag, startPoint x: 245, startPoint y: 223, endPoint x: 134, endPoint y: 217, distance: 110.7
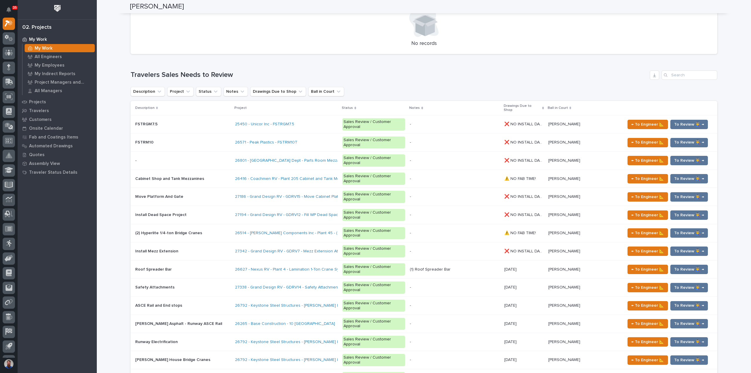
scroll to position [978, 0]
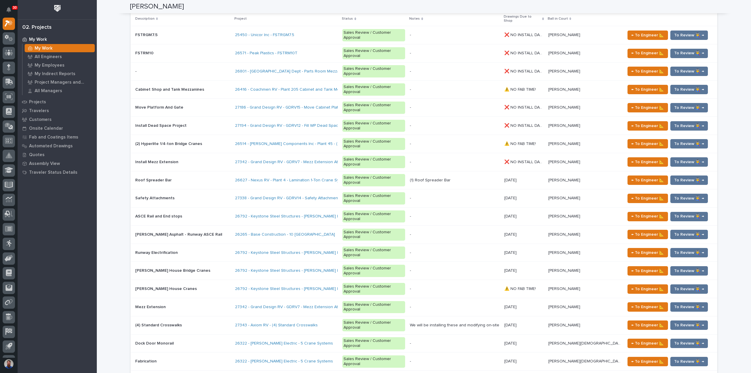
scroll to position [1026, 0]
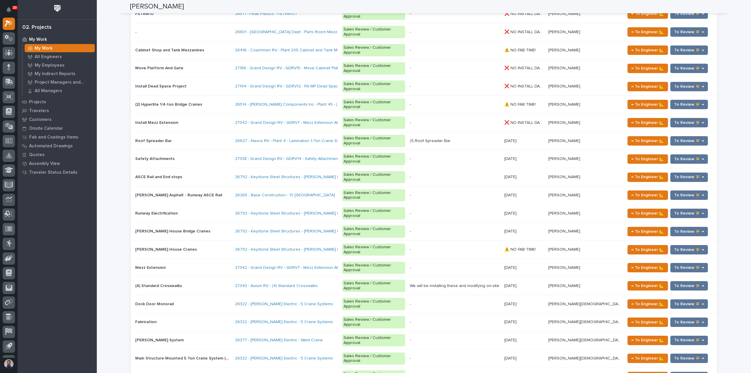
click at [173, 373] on p at bounding box center [182, 376] width 95 height 5
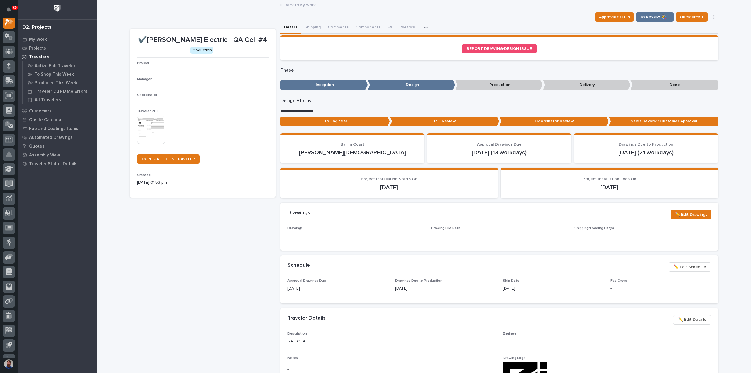
scroll to position [15, 0]
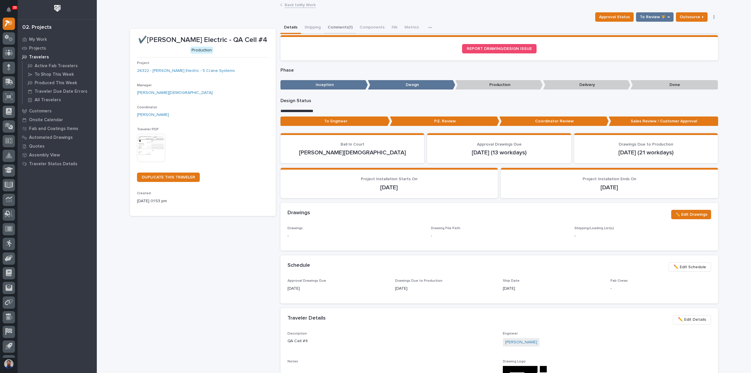
click at [344, 26] on button "Comments (1)" at bounding box center [340, 28] width 32 height 12
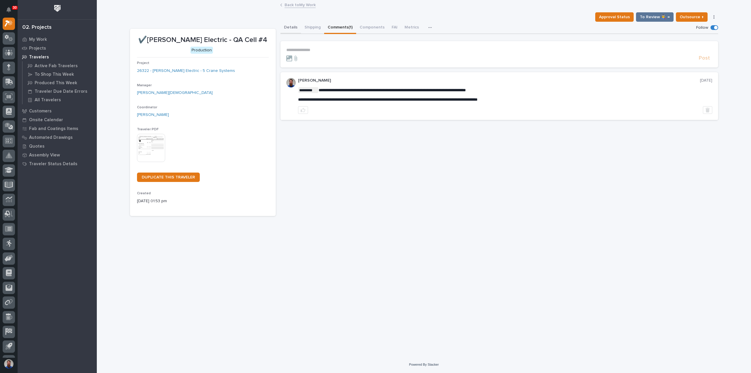
click at [290, 28] on button "Details" at bounding box center [290, 28] width 21 height 12
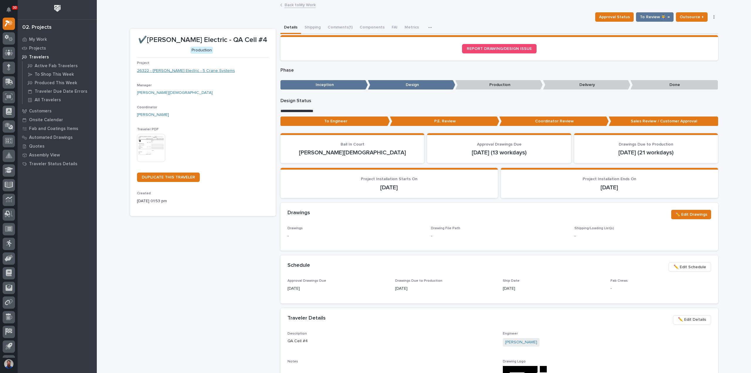
click at [192, 72] on link "26322 - [PERSON_NAME] Electric - 5 Crane Systems" at bounding box center [186, 71] width 98 height 6
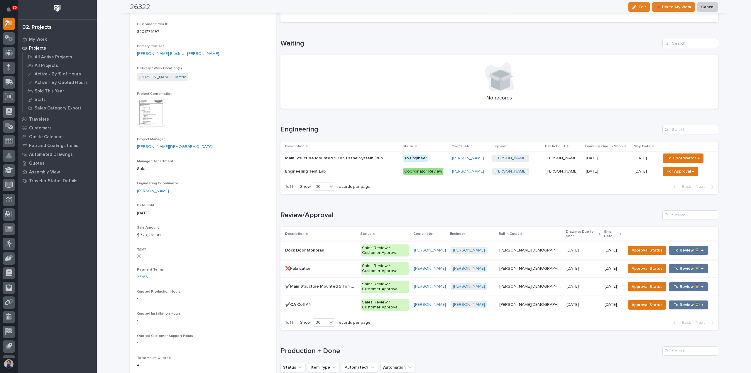
scroll to position [195, 0]
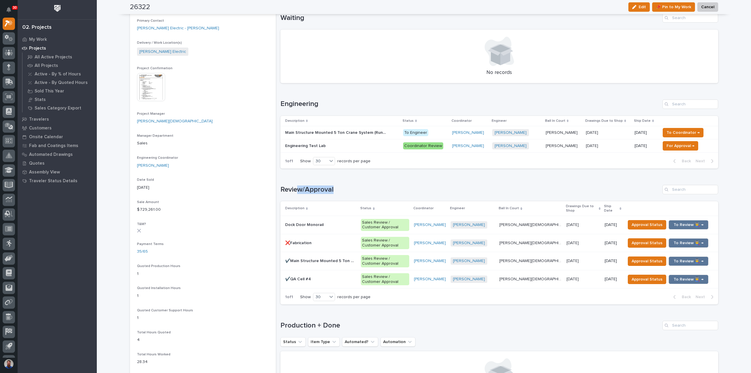
drag, startPoint x: 354, startPoint y: 190, endPoint x: 297, endPoint y: 189, distance: 57.2
click at [297, 189] on h1 "Review/Approval" at bounding box center [470, 189] width 380 height 9
drag, startPoint x: 278, startPoint y: 187, endPoint x: 343, endPoint y: 185, distance: 64.6
click at [343, 185] on h1 "Review/Approval" at bounding box center [470, 189] width 380 height 9
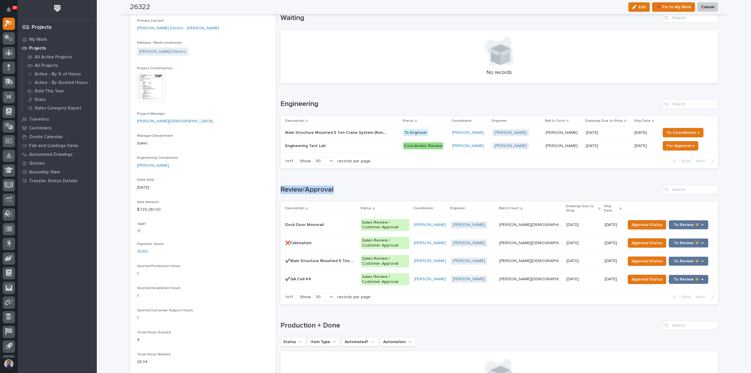
click at [343, 185] on h1 "Review/Approval" at bounding box center [470, 189] width 380 height 9
click at [343, 186] on h1 "Review/Approval" at bounding box center [470, 189] width 380 height 9
drag, startPoint x: 361, startPoint y: 191, endPoint x: 302, endPoint y: 189, distance: 59.3
click at [302, 189] on h1 "Review/Approval" at bounding box center [470, 189] width 380 height 9
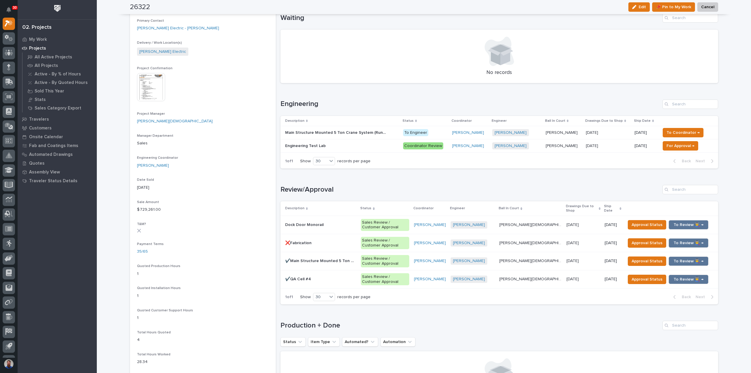
drag, startPoint x: 352, startPoint y: 191, endPoint x: 361, endPoint y: 190, distance: 8.9
click at [352, 191] on h1 "Review/Approval" at bounding box center [470, 189] width 380 height 9
click at [292, 188] on h1 "Review/Approval" at bounding box center [470, 189] width 380 height 9
drag, startPoint x: 339, startPoint y: 187, endPoint x: 271, endPoint y: 189, distance: 67.2
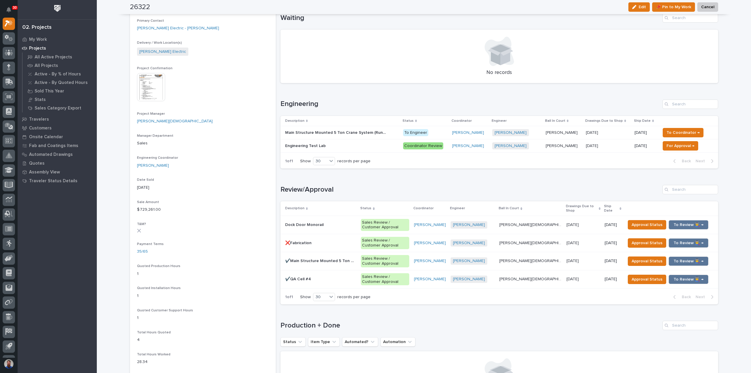
click at [271, 189] on div "26322 Status In Progress Billable Customer Schneider Electric Customer Type End…" at bounding box center [424, 223] width 588 height 794
click at [271, 189] on section "26322 Status In Progress Billable Customer Schneider Electric Customer Type End…" at bounding box center [203, 226] width 146 height 787
drag, startPoint x: 335, startPoint y: 189, endPoint x: 291, endPoint y: 192, distance: 44.4
click at [291, 192] on h1 "Review/Approval" at bounding box center [470, 189] width 380 height 9
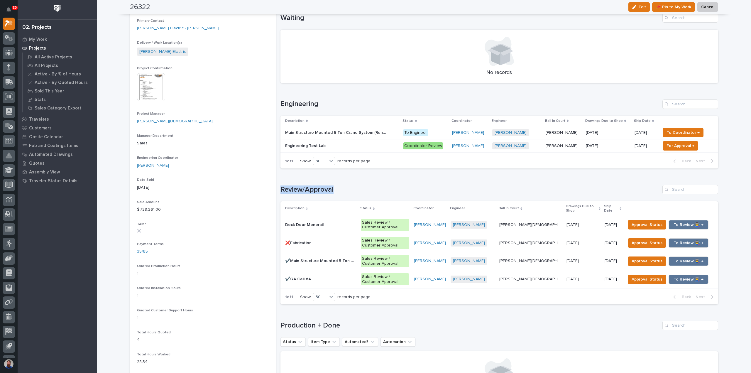
drag, startPoint x: 277, startPoint y: 189, endPoint x: 346, endPoint y: 190, distance: 68.7
click at [346, 190] on div "26322 Status In Progress Billable Customer Schneider Electric Customer Type End…" at bounding box center [424, 223] width 588 height 794
click at [346, 190] on h1 "Review/Approval" at bounding box center [470, 189] width 380 height 9
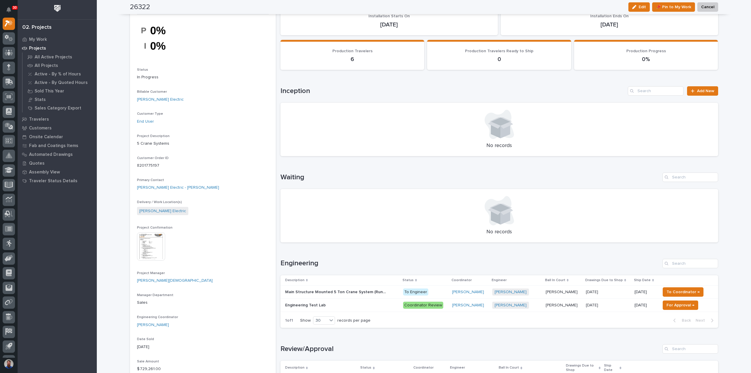
scroll to position [0, 0]
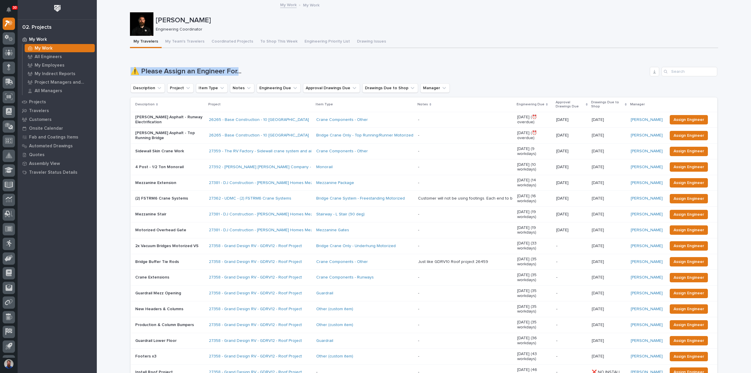
drag, startPoint x: 130, startPoint y: 72, endPoint x: 236, endPoint y: 69, distance: 105.9
click at [236, 69] on h1 "⚠️ Please Assign an Engineer For..." at bounding box center [389, 71] width 517 height 9
click at [247, 70] on h1 "⚠️ Please Assign an Engineer For..." at bounding box center [389, 71] width 517 height 9
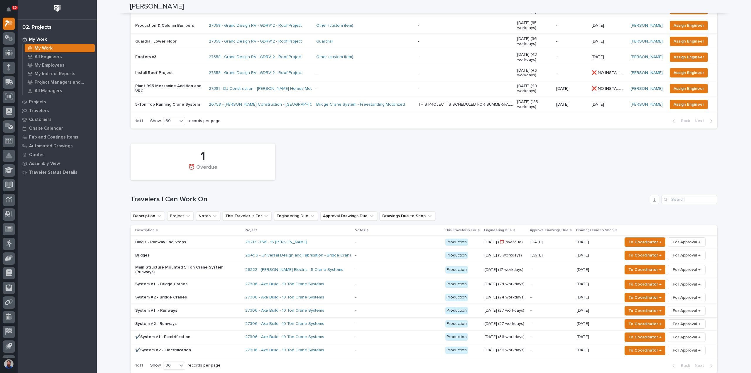
scroll to position [313, 0]
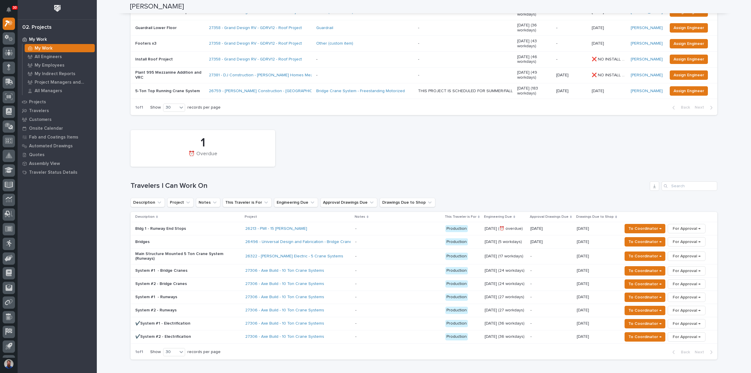
click at [209, 239] on p "Bridges" at bounding box center [186, 241] width 103 height 5
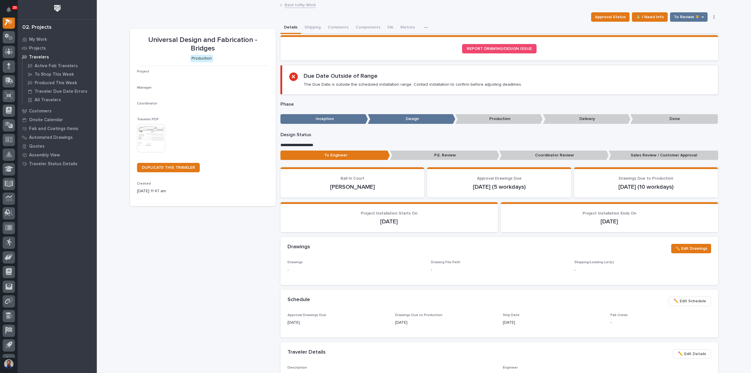
scroll to position [15, 0]
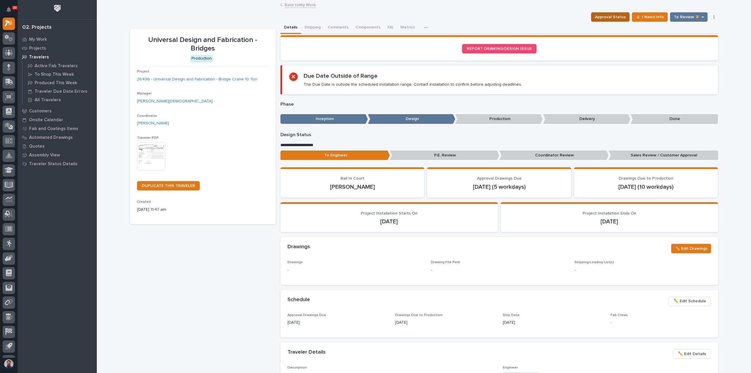
click at [604, 18] on span "Approval Status" at bounding box center [610, 16] width 31 height 7
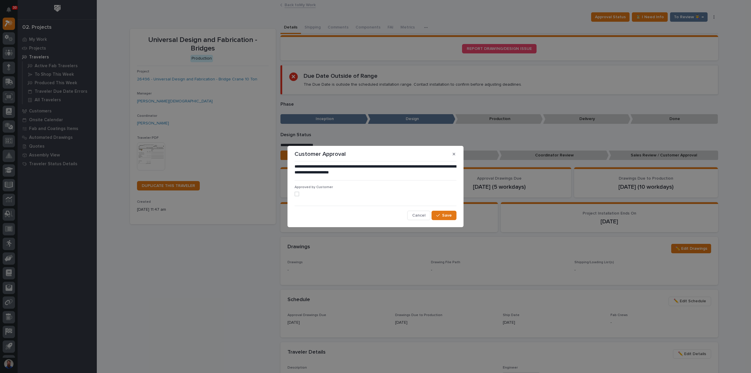
click at [302, 196] on label at bounding box center [376, 194] width 162 height 5
click at [440, 216] on div "button" at bounding box center [439, 215] width 6 height 4
click at [153, 280] on div "**********" at bounding box center [375, 186] width 751 height 373
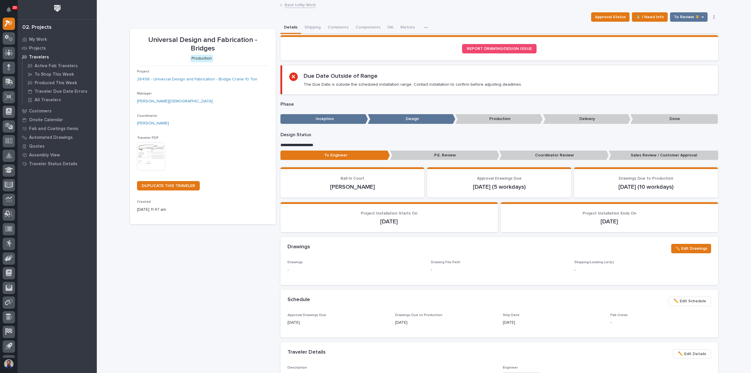
click at [395, 313] on div "Drawings Due to Production [DATE]" at bounding box center [445, 321] width 101 height 17
click at [395, 313] on span "Drawings Due to Production" at bounding box center [418, 315] width 47 height 4
click at [208, 80] on link "26496 - Universal Design and Fabrication - Bridge Crane 10 Ton" at bounding box center [197, 79] width 120 height 6
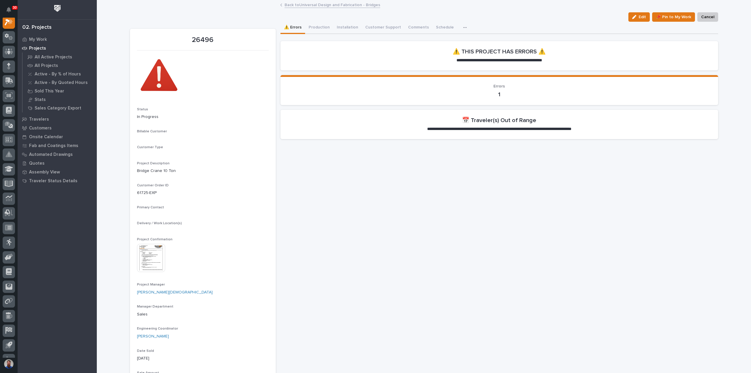
scroll to position [15, 0]
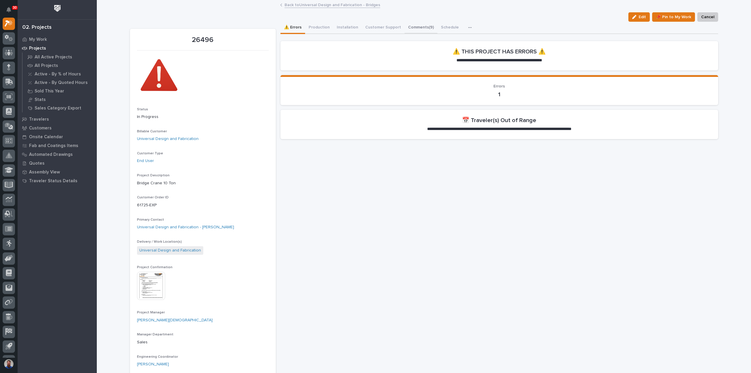
click at [416, 28] on button "Comments (9)" at bounding box center [421, 28] width 33 height 12
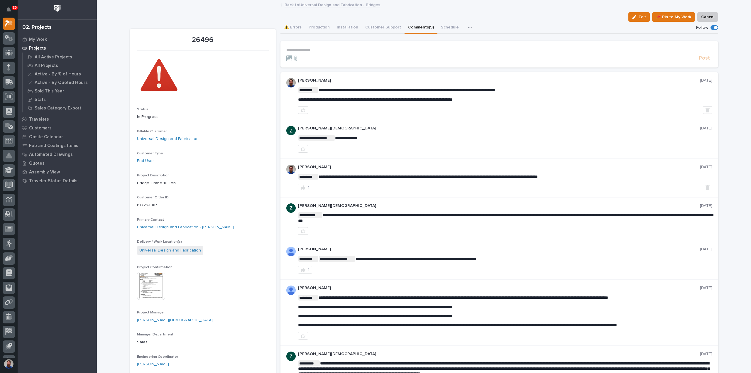
click at [350, 50] on p "**********" at bounding box center [499, 50] width 426 height 5
click at [347, 48] on p "**********" at bounding box center [499, 50] width 426 height 5
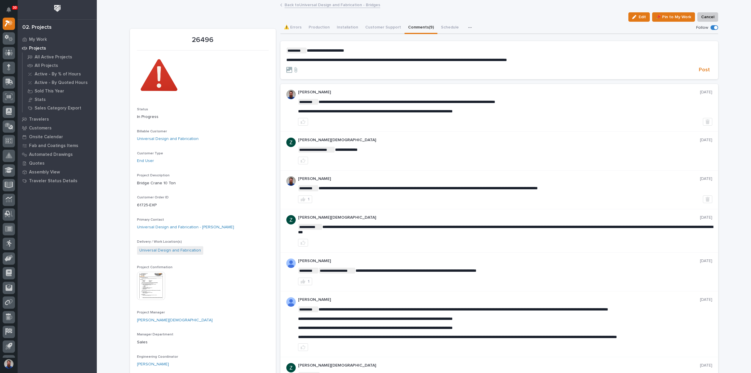
click at [703, 74] on section "**********" at bounding box center [499, 60] width 438 height 38
click at [705, 68] on span "Post" at bounding box center [704, 70] width 11 height 7
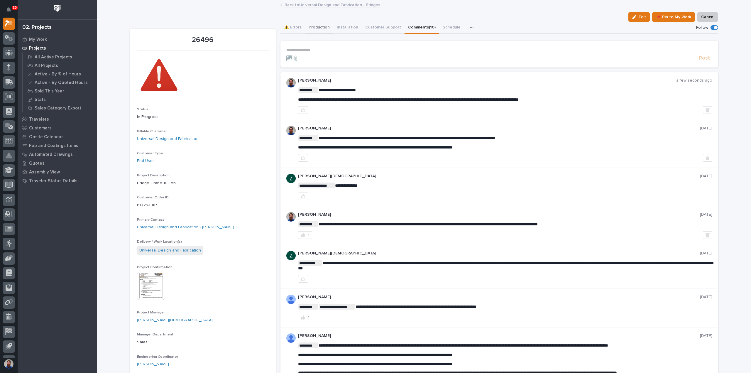
click at [315, 28] on button "Production" at bounding box center [319, 28] width 28 height 12
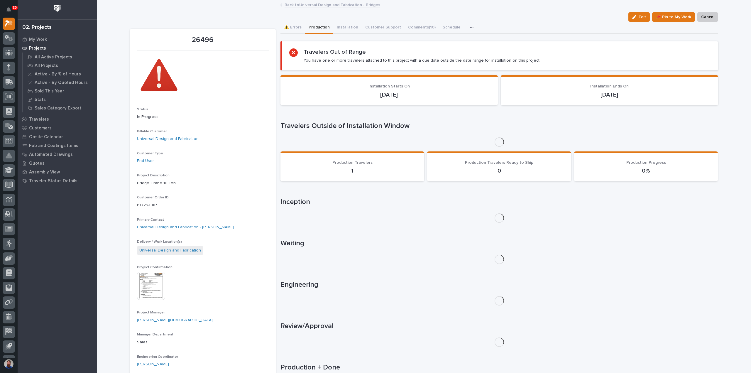
scroll to position [156, 0]
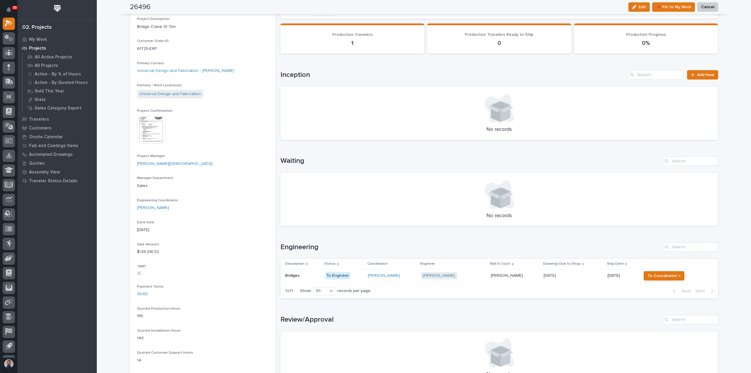
click at [354, 277] on p "To Engineer" at bounding box center [344, 275] width 38 height 7
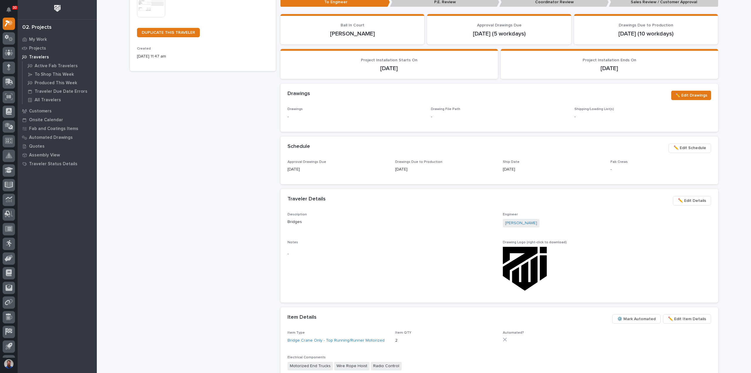
scroll to position [305, 0]
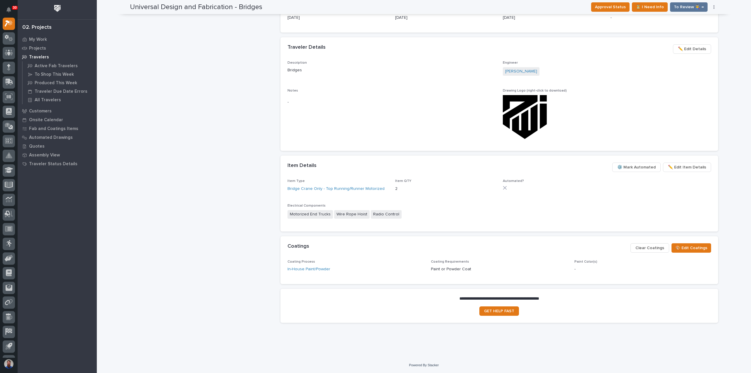
click at [623, 168] on span "⚙️ Mark Automated" at bounding box center [636, 167] width 38 height 7
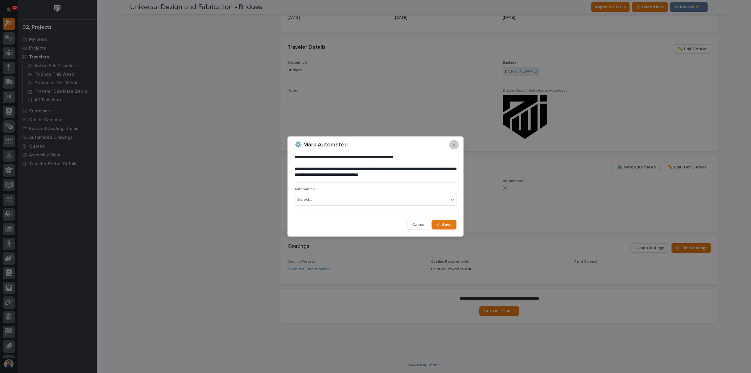
click at [454, 143] on icon "button" at bounding box center [454, 145] width 3 height 4
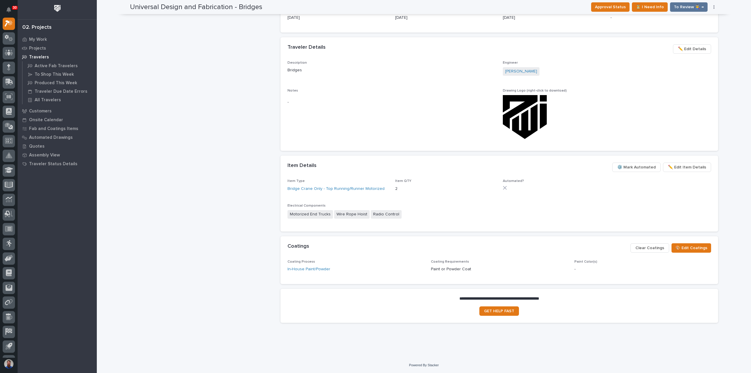
click at [642, 166] on span "⚙️ Mark Automated" at bounding box center [636, 167] width 38 height 7
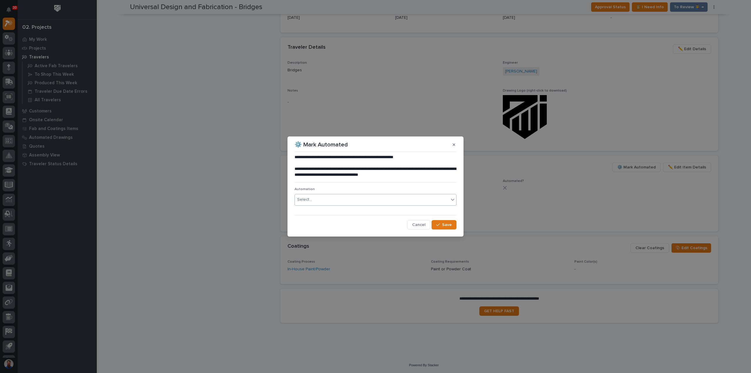
click at [359, 195] on div "Select..." at bounding box center [376, 200] width 162 height 12
type input "*****"
click at [359, 210] on div "TB #43028" at bounding box center [375, 211] width 161 height 10
click at [447, 225] on span "Save" at bounding box center [447, 224] width 10 height 5
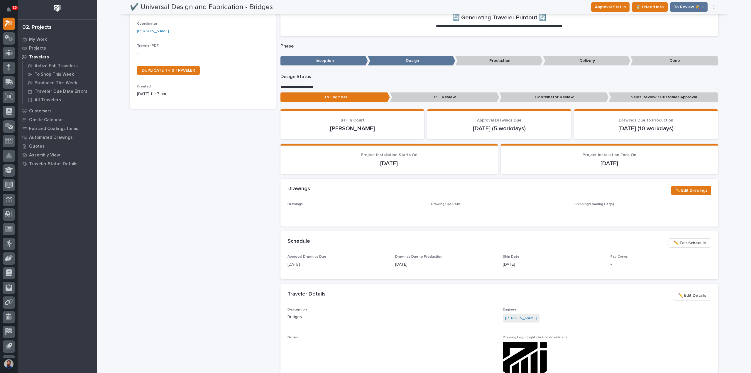
scroll to position [0, 0]
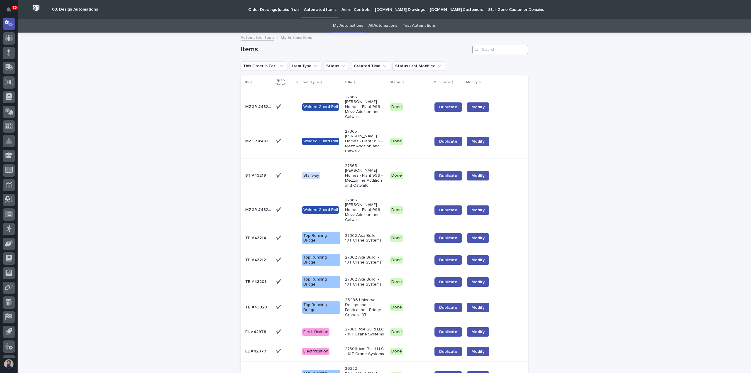
click at [500, 44] on div "Items" at bounding box center [385, 47] width 288 height 28
click at [501, 50] on input "Search" at bounding box center [500, 49] width 56 height 9
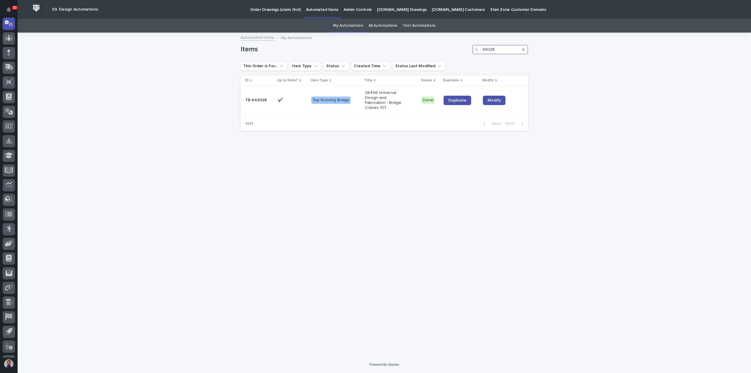
type input "43028"
click at [475, 101] on div "Duplicate" at bounding box center [461, 100] width 35 height 9
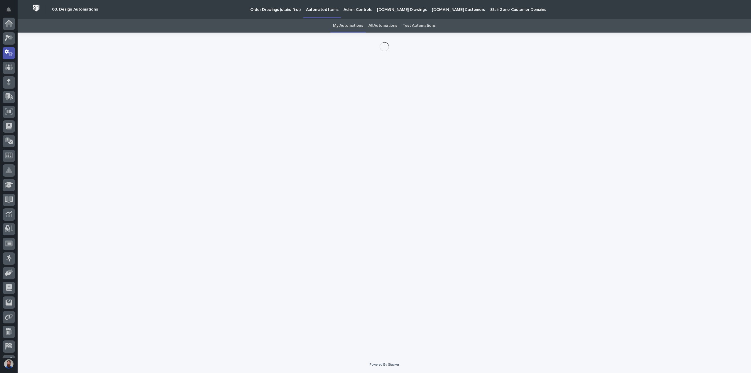
scroll to position [29, 0]
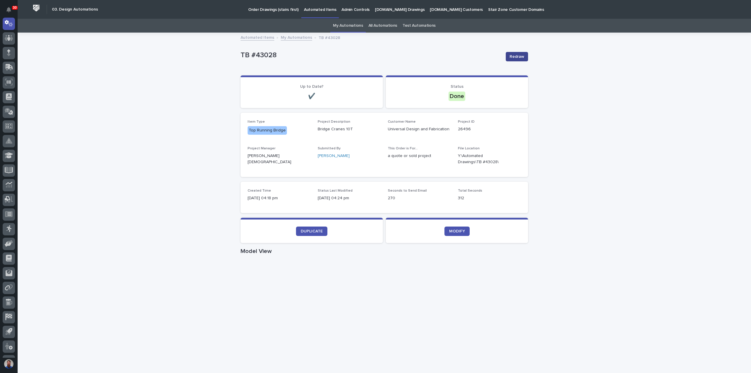
click at [511, 58] on span "Redraw" at bounding box center [517, 57] width 15 height 6
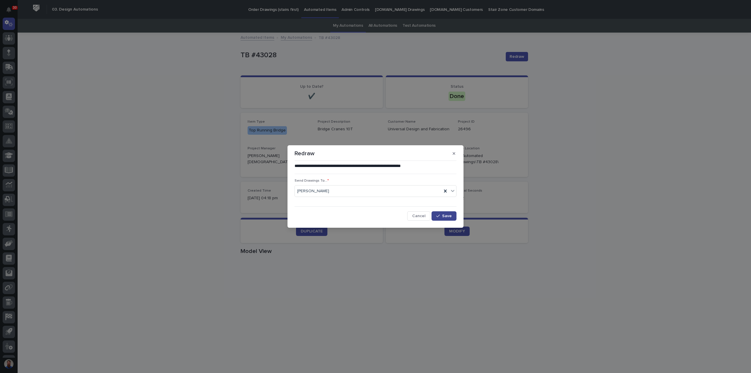
click at [437, 215] on icon "button" at bounding box center [438, 216] width 4 height 4
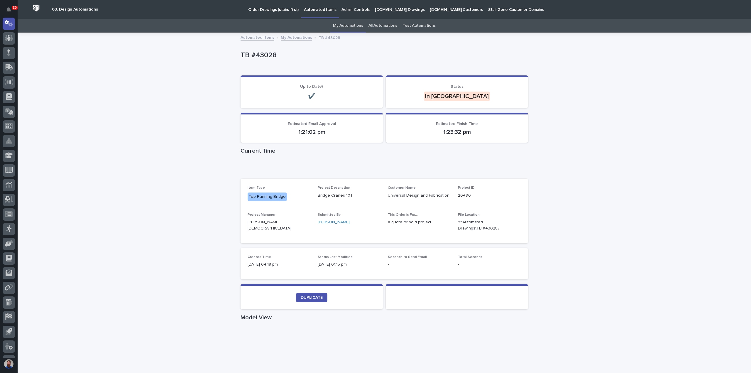
click at [384, 24] on link "All Automations" at bounding box center [382, 26] width 29 height 14
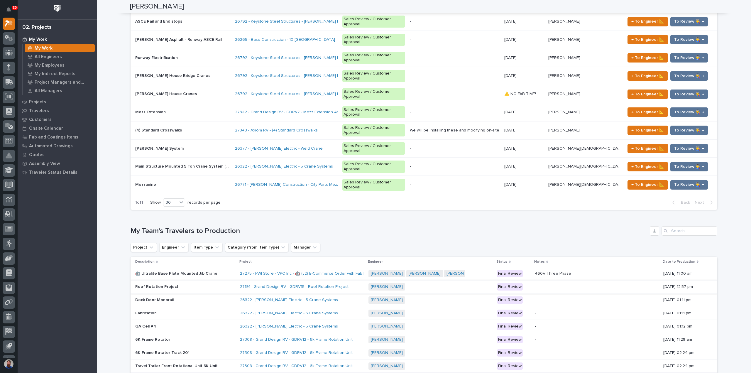
scroll to position [1064, 0]
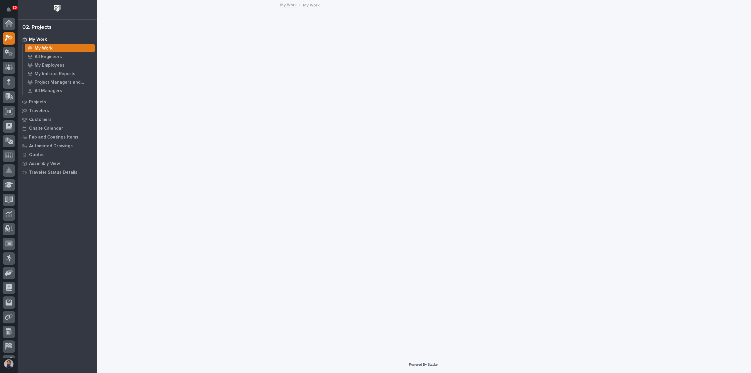
scroll to position [15, 0]
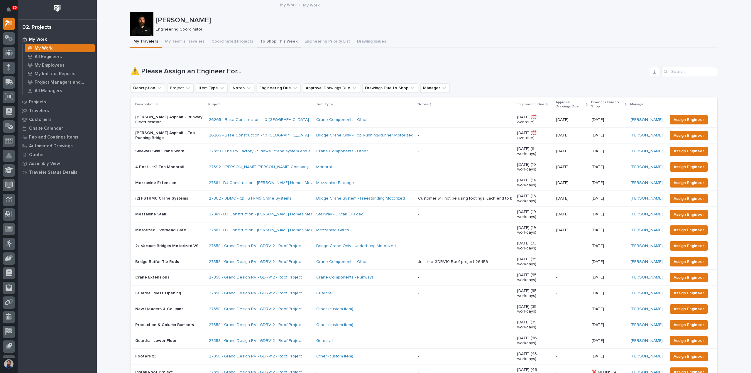
click at [262, 40] on button "To Shop This Week" at bounding box center [279, 42] width 44 height 12
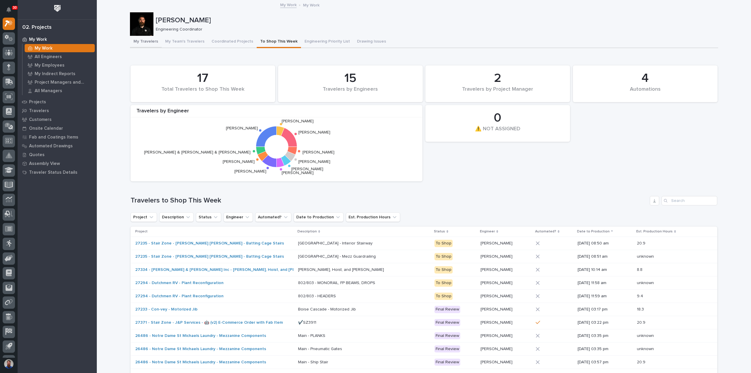
click at [150, 43] on button "My Travelers" at bounding box center [146, 42] width 32 height 12
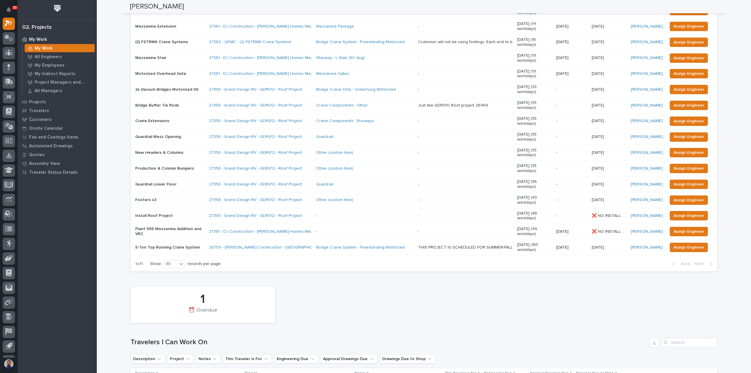
scroll to position [313, 0]
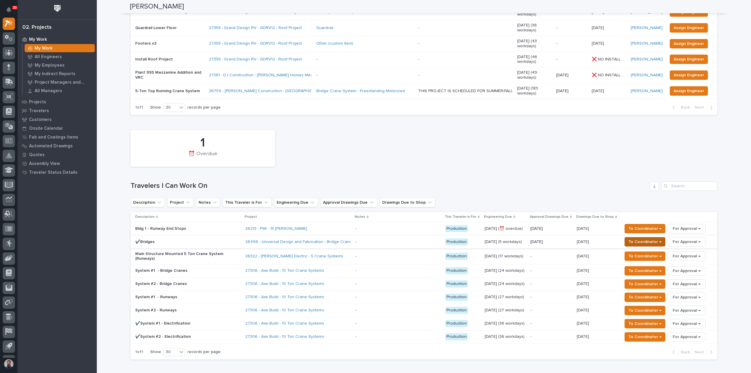
click at [647, 238] on span "To Coordinator →" at bounding box center [644, 241] width 33 height 7
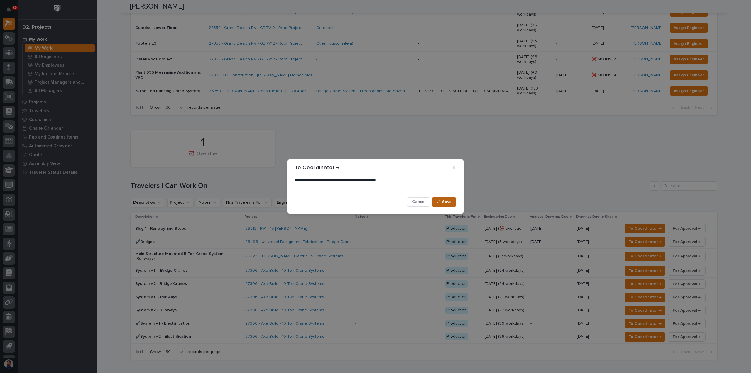
click at [443, 202] on span "Save" at bounding box center [447, 201] width 10 height 5
click at [113, 248] on div "**********" at bounding box center [375, 186] width 751 height 373
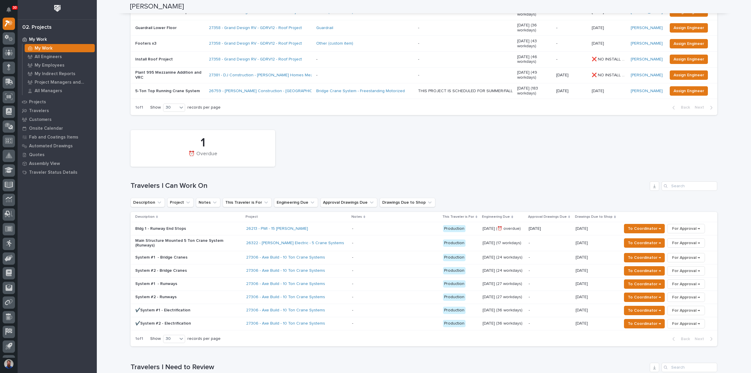
click at [233, 182] on h1 "Travelers I Can Work On" at bounding box center [389, 186] width 517 height 9
drag, startPoint x: 238, startPoint y: 160, endPoint x: 119, endPoint y: 161, distance: 118.8
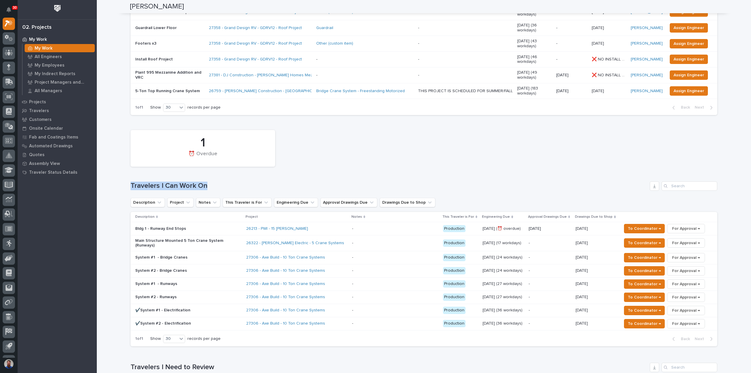
drag, startPoint x: 223, startPoint y: 160, endPoint x: 228, endPoint y: 160, distance: 4.7
click at [228, 182] on h1 "Travelers I Can Work On" at bounding box center [389, 186] width 517 height 9
drag, startPoint x: 220, startPoint y: 161, endPoint x: 117, endPoint y: 162, distance: 103.3
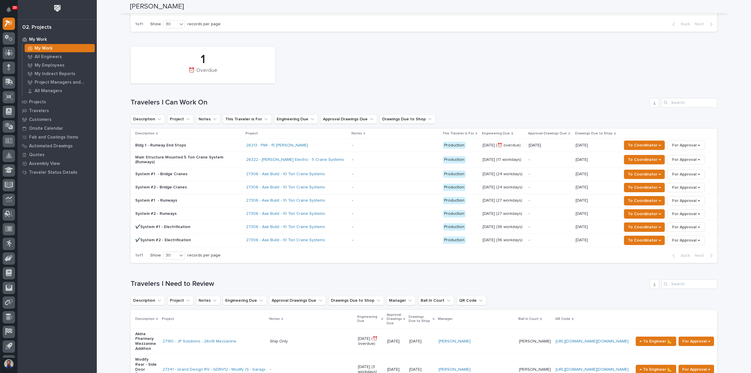
scroll to position [469, 0]
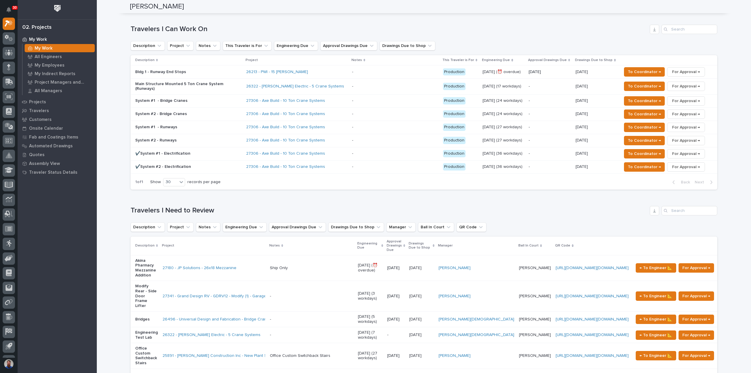
drag, startPoint x: 147, startPoint y: 178, endPoint x: 222, endPoint y: 179, distance: 74.8
click at [222, 194] on div "Loading... Saving… Travelers I Need to Review Description Project Notes Enginee…" at bounding box center [424, 291] width 587 height 195
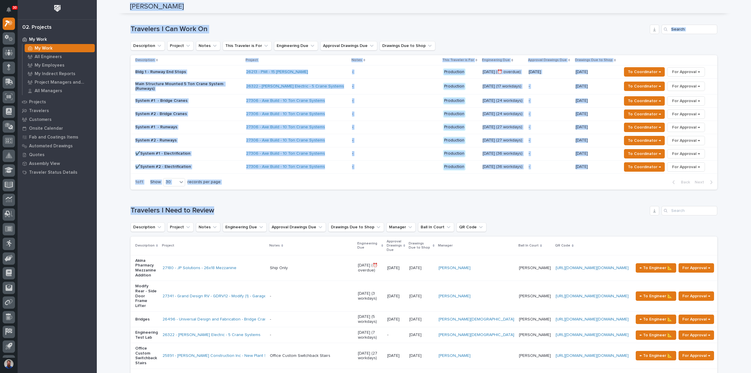
drag, startPoint x: 276, startPoint y: 179, endPoint x: 94, endPoint y: 177, distance: 182.8
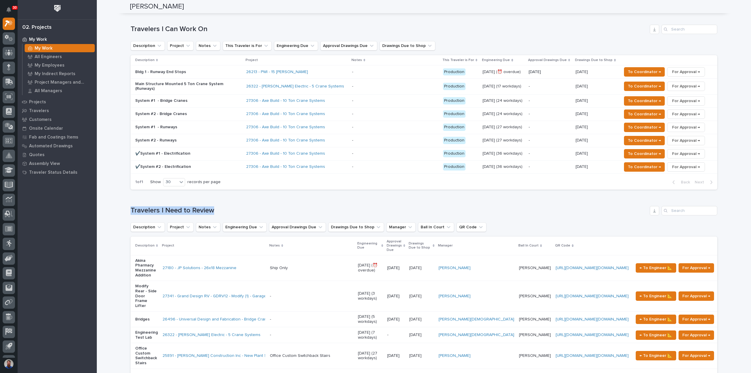
drag, startPoint x: 186, startPoint y: 181, endPoint x: 124, endPoint y: 180, distance: 62.2
drag, startPoint x: 174, startPoint y: 183, endPoint x: 258, endPoint y: 184, distance: 83.9
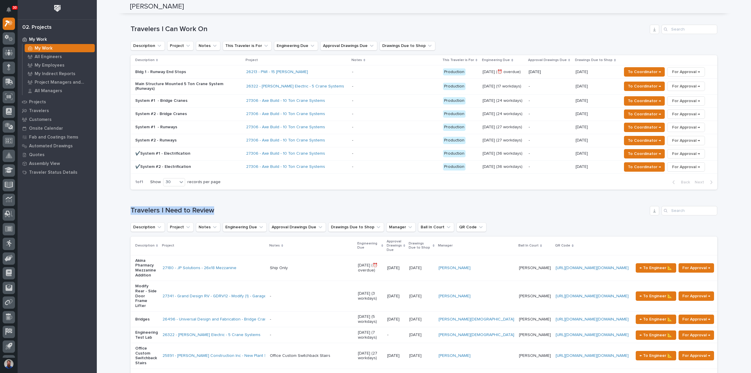
click at [258, 206] on h1 "Travelers I Need to Review" at bounding box center [389, 210] width 517 height 9
drag, startPoint x: 216, startPoint y: 186, endPoint x: 127, endPoint y: 185, distance: 88.6
click at [213, 206] on h1 "Travelers I Need to Review" at bounding box center [389, 210] width 517 height 9
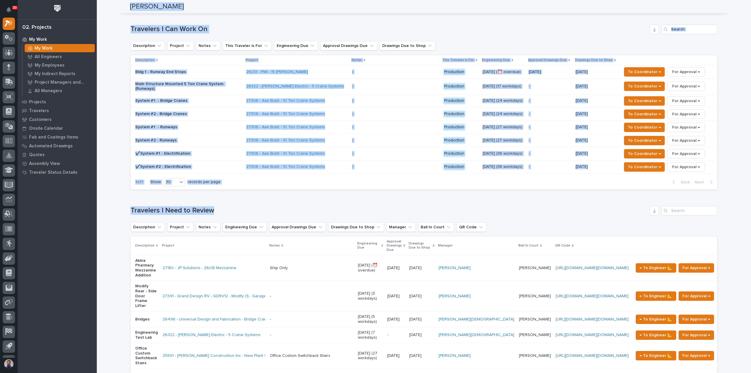
drag, startPoint x: 233, startPoint y: 182, endPoint x: 87, endPoint y: 183, distance: 145.5
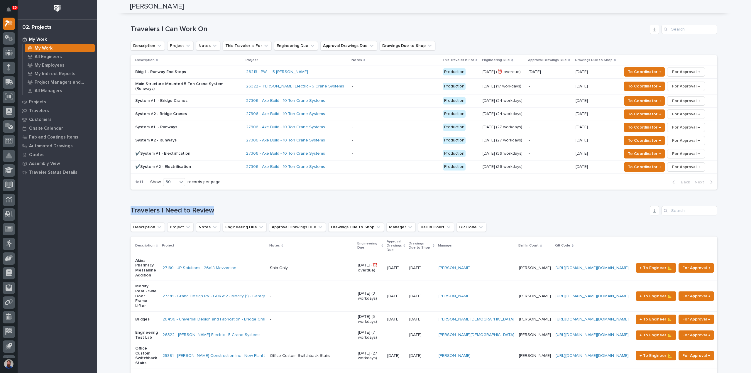
drag, startPoint x: 126, startPoint y: 186, endPoint x: 230, endPoint y: 188, distance: 103.9
click at [230, 206] on h1 "Travelers I Need to Review" at bounding box center [389, 210] width 517 height 9
click at [215, 206] on h1 "Travelers I Need to Review" at bounding box center [389, 210] width 517 height 9
drag, startPoint x: 156, startPoint y: 182, endPoint x: 121, endPoint y: 181, distance: 34.9
